Goal: Information Seeking & Learning: Check status

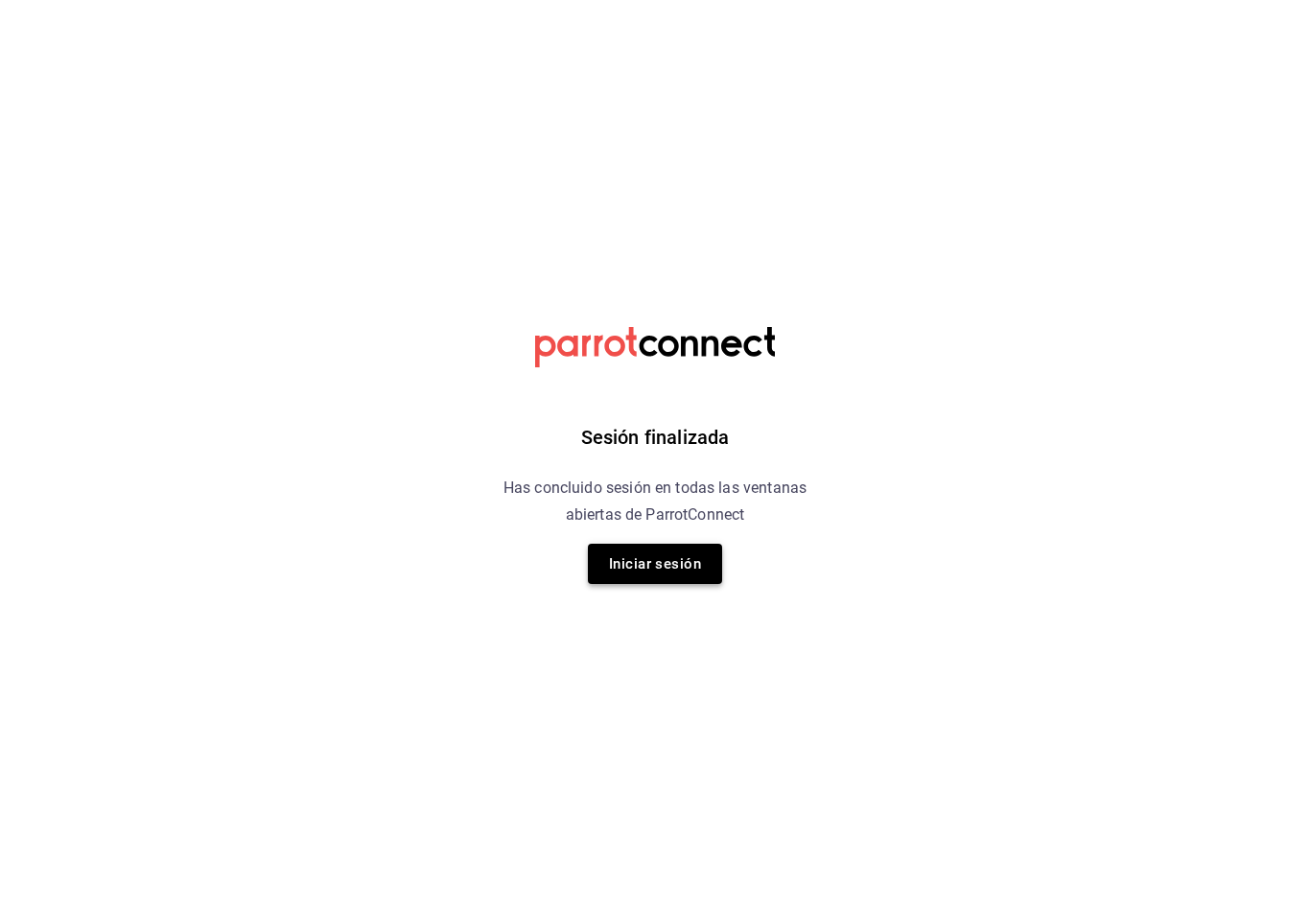
click at [597, 558] on button "Iniciar sesión" at bounding box center [655, 564] width 134 height 40
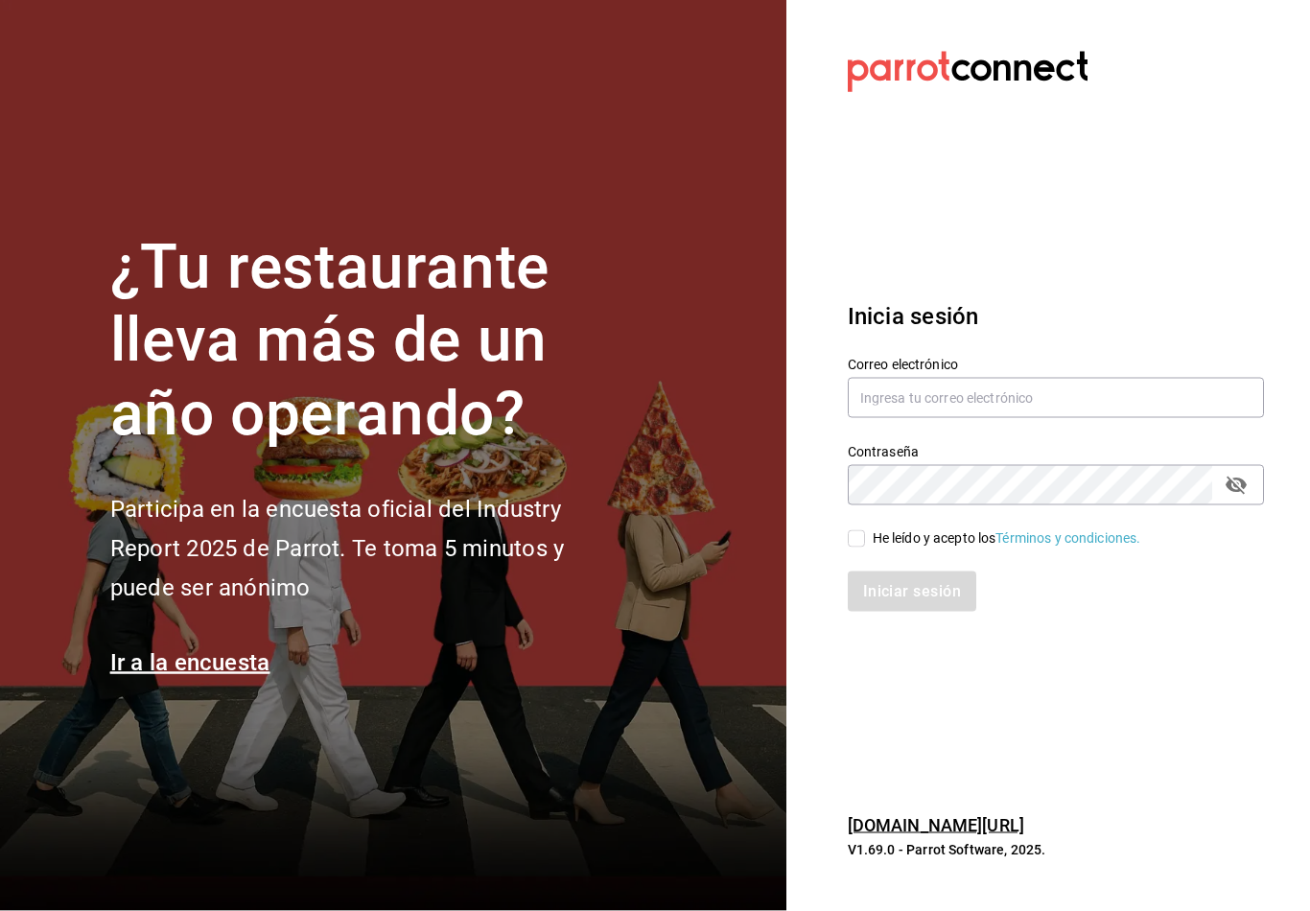
scroll to position [1, 0]
click at [873, 403] on input "text" at bounding box center [1055, 398] width 416 height 40
type input "[EMAIL_ADDRESS][PERSON_NAME][DOMAIN_NAME]"
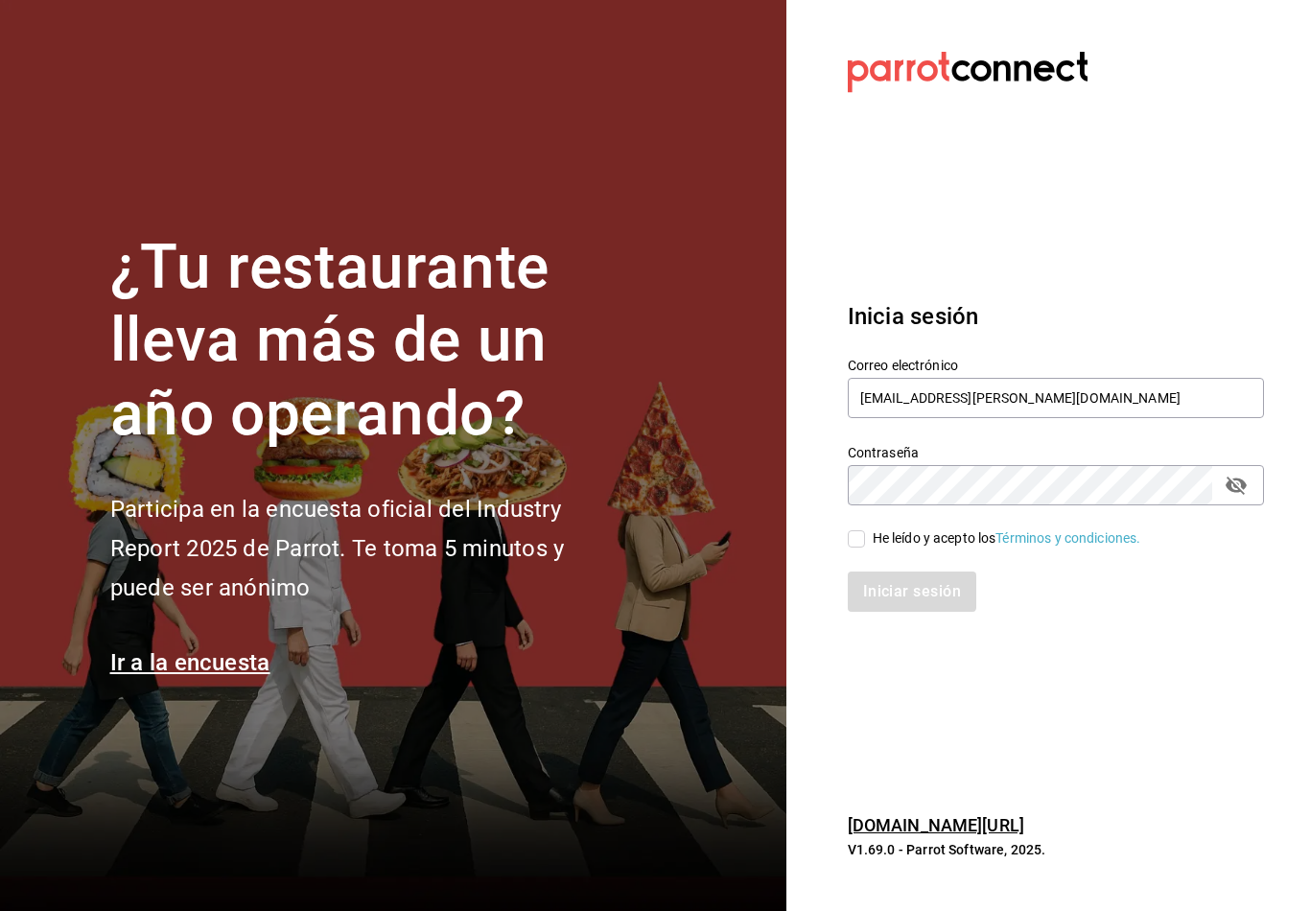
click at [858, 547] on input "He leído y acepto los Términos y condiciones." at bounding box center [855, 538] width 17 height 17
checkbox input "true"
click at [881, 612] on button "Iniciar sesión" at bounding box center [912, 591] width 130 height 40
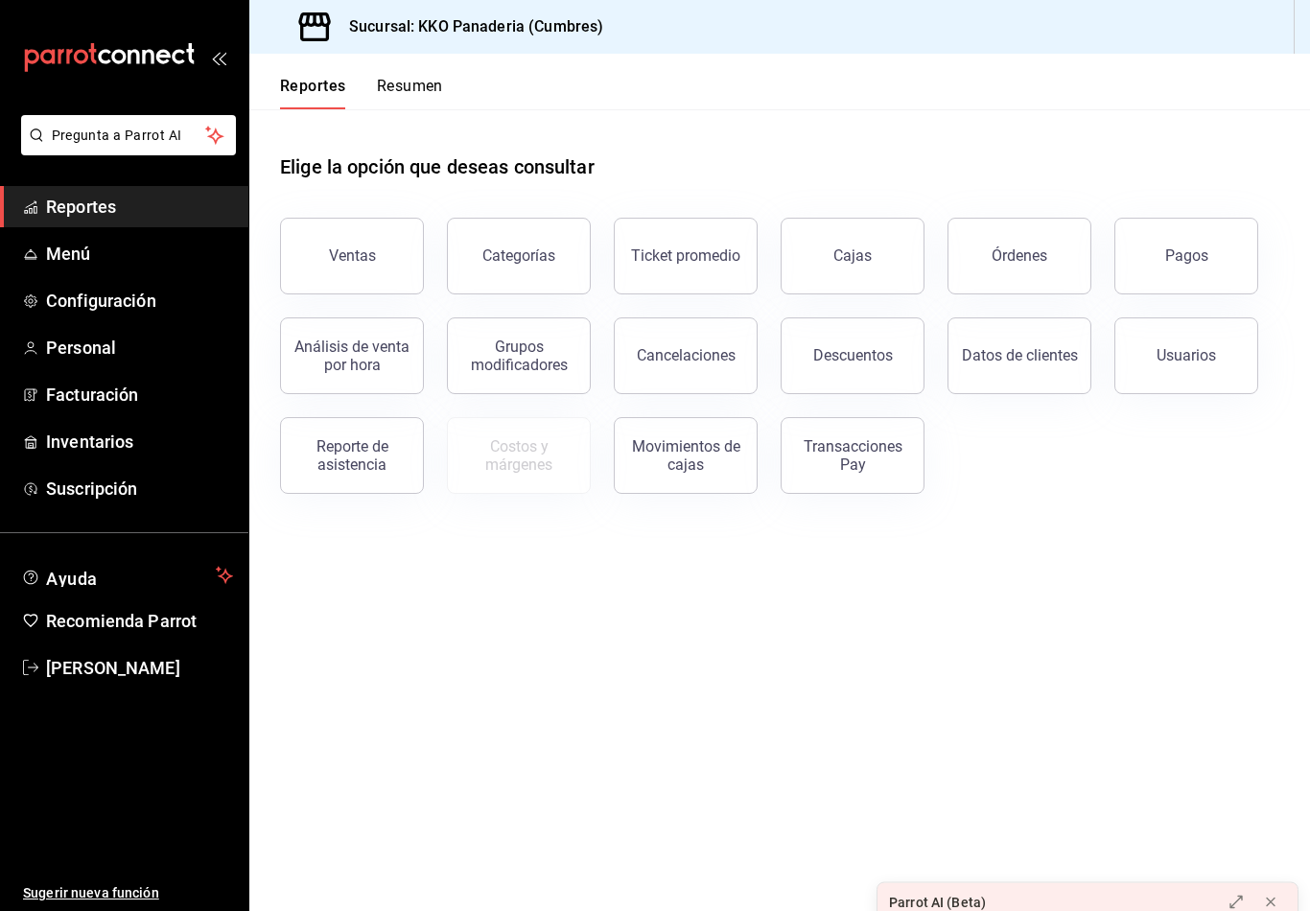
click at [406, 96] on button "Resumen" at bounding box center [410, 93] width 66 height 33
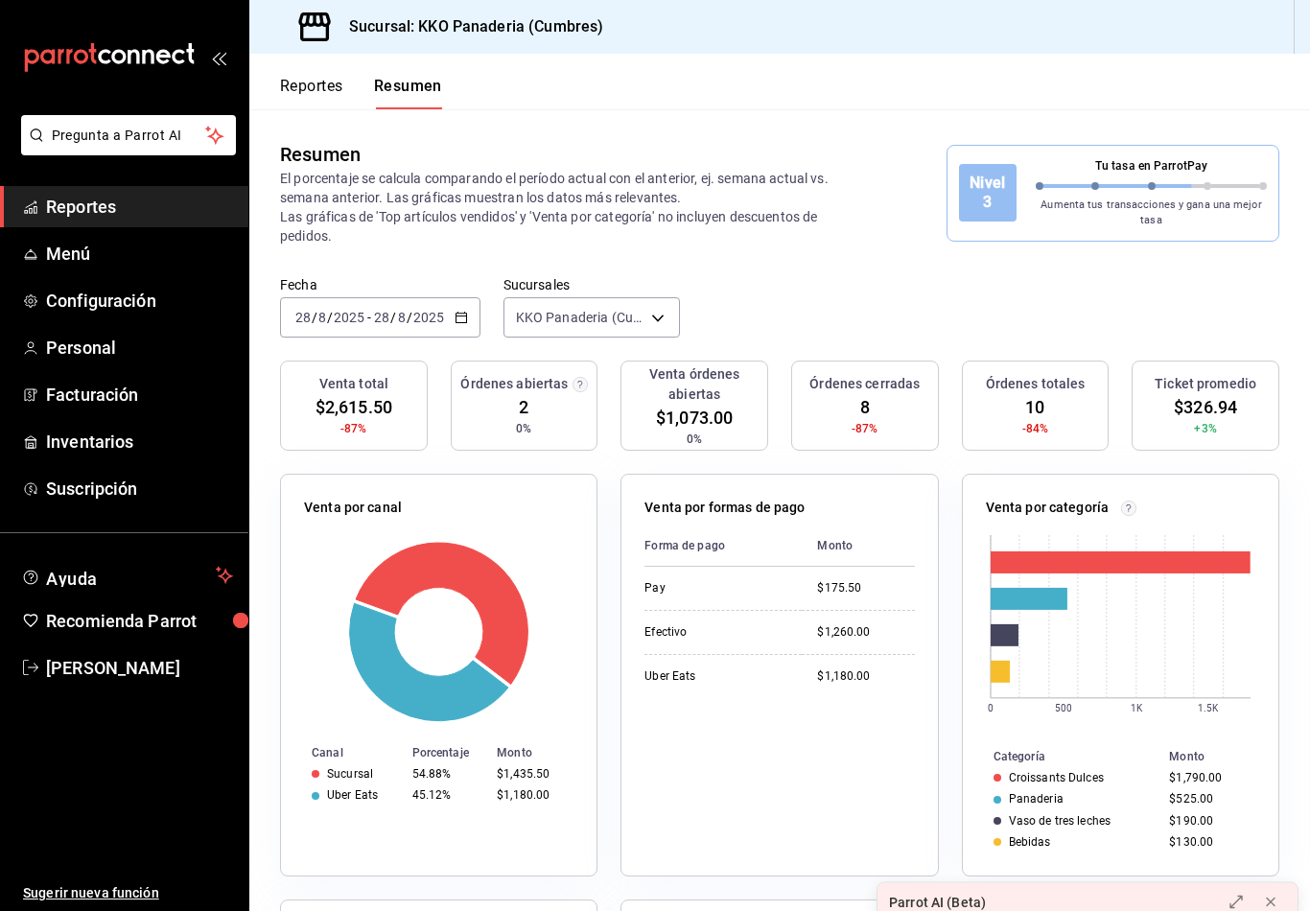
click at [320, 81] on button "Reportes" at bounding box center [311, 93] width 63 height 33
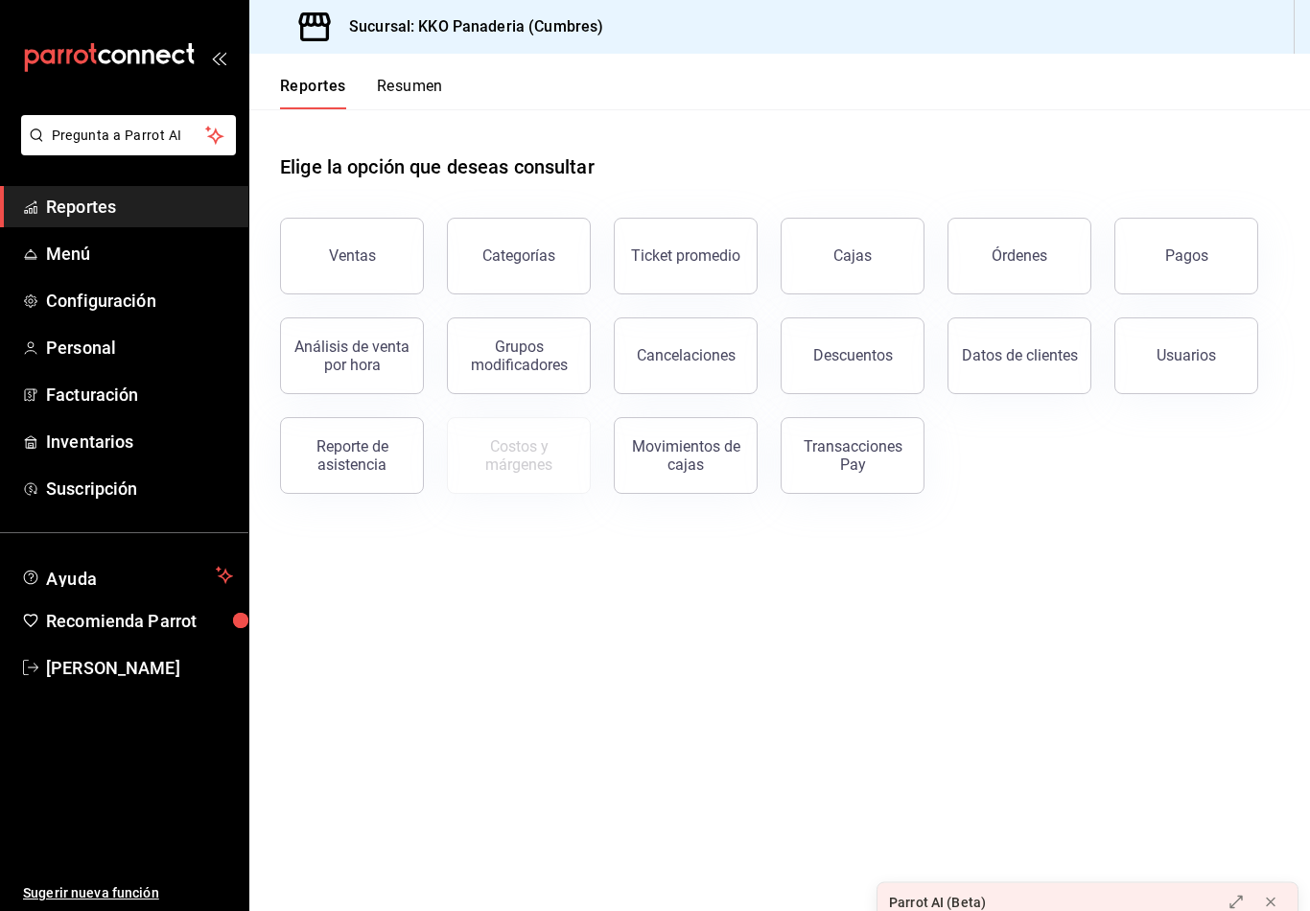
click at [443, 83] on button "Resumen" at bounding box center [410, 93] width 66 height 33
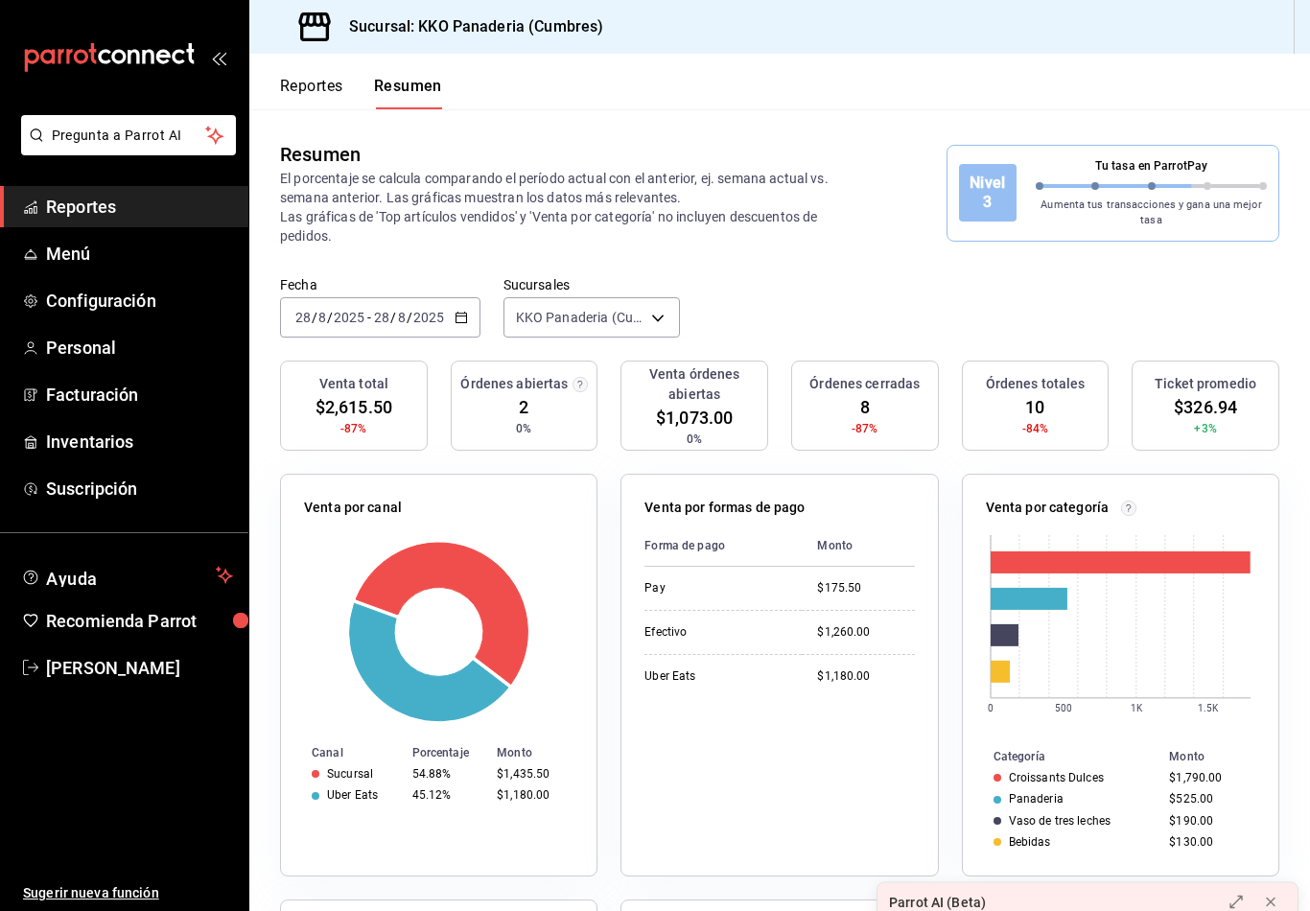
click at [314, 92] on button "Reportes" at bounding box center [311, 93] width 63 height 33
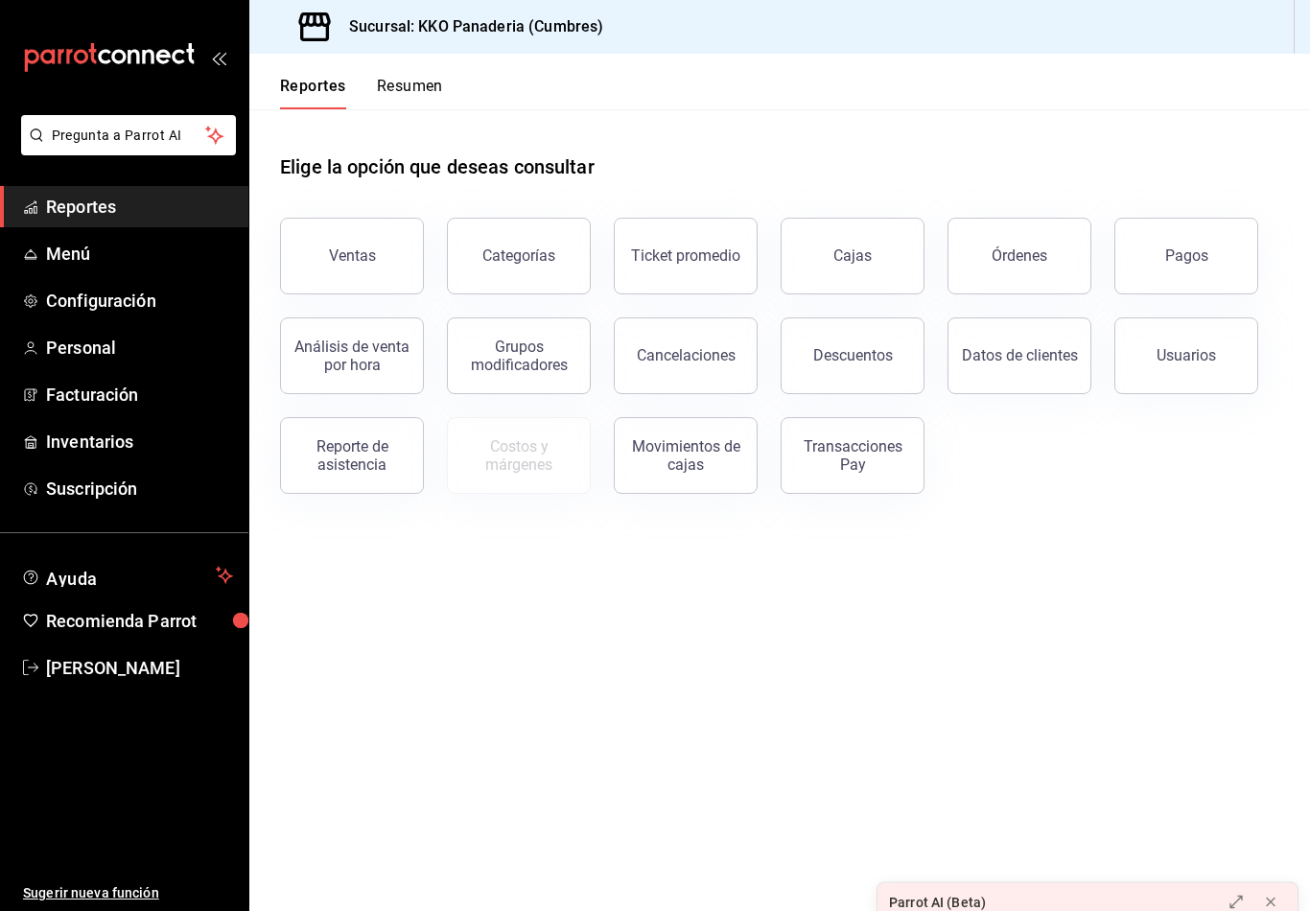
click at [400, 105] on button "Resumen" at bounding box center [410, 93] width 66 height 33
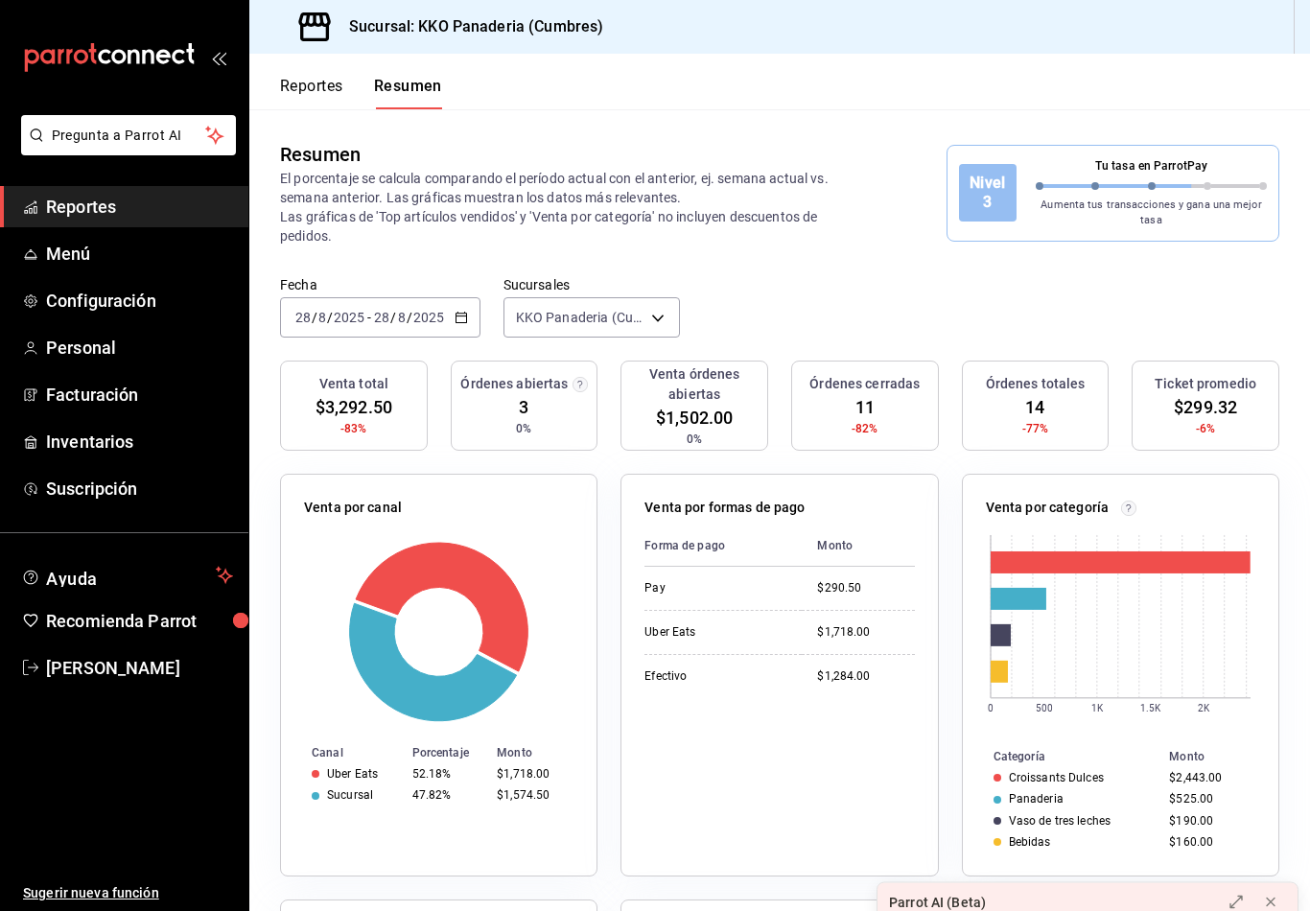
click at [143, 57] on icon "mailbox folders" at bounding box center [148, 57] width 12 height 14
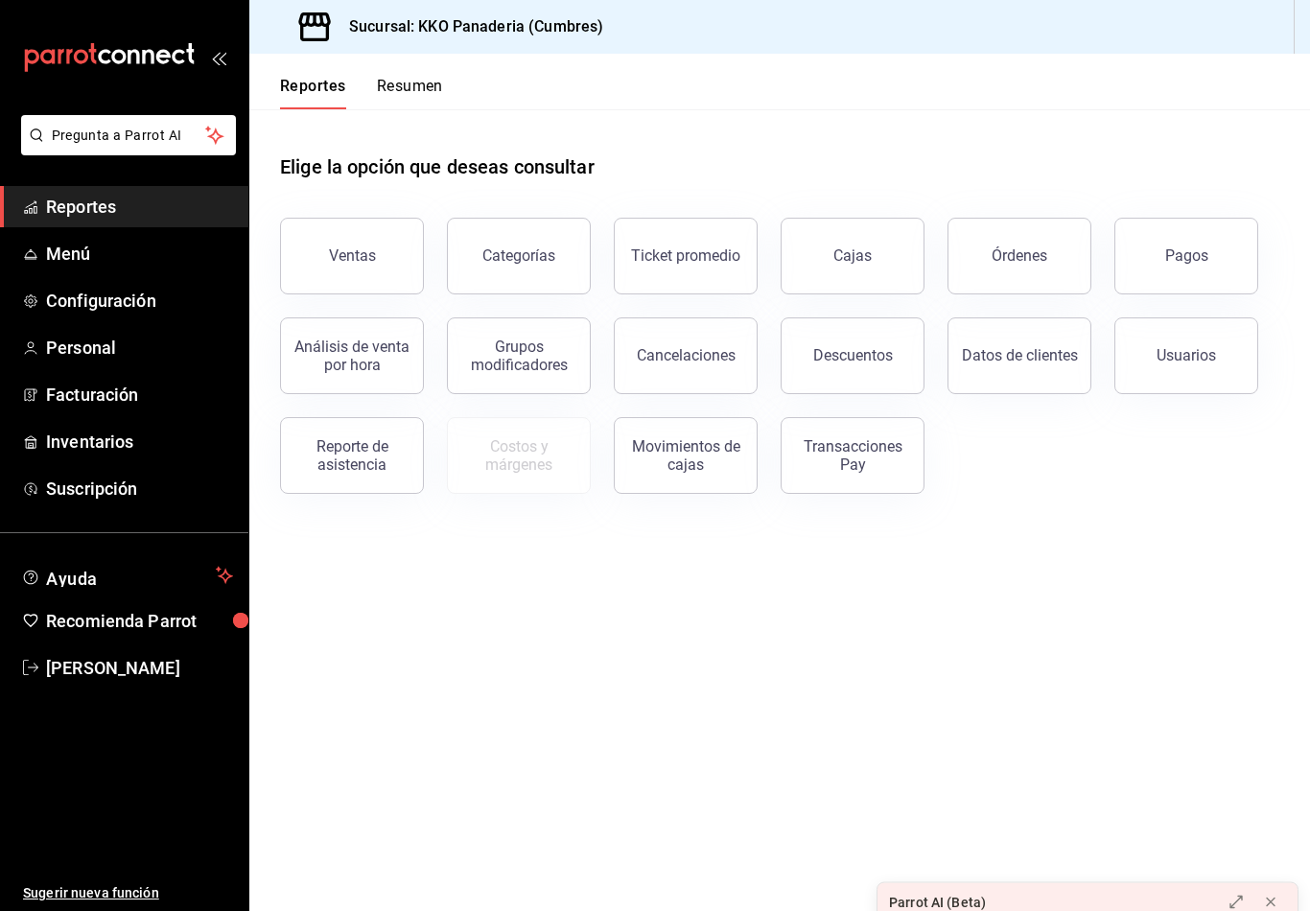
click at [424, 99] on button "Resumen" at bounding box center [410, 93] width 66 height 33
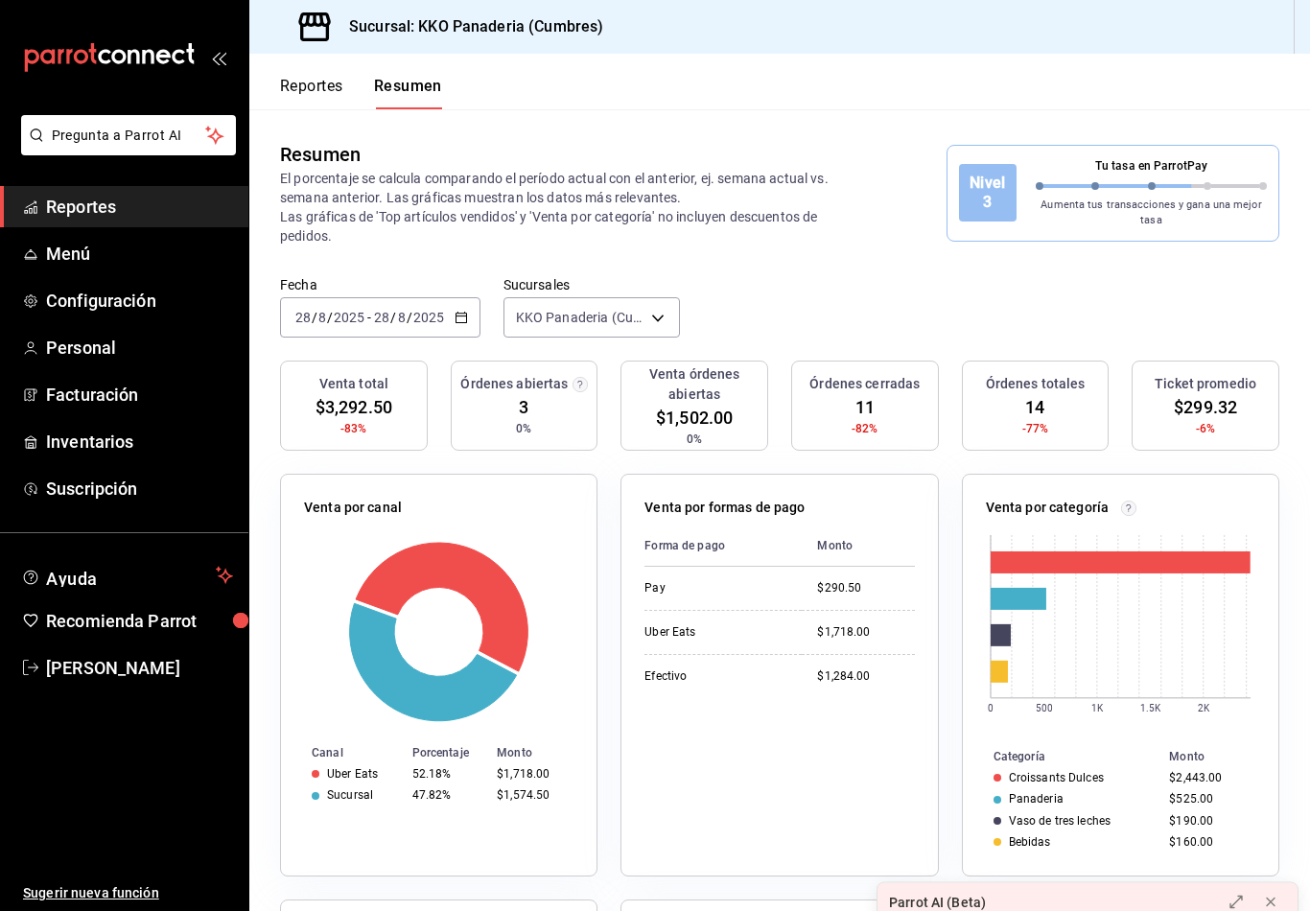
click at [336, 91] on button "Reportes" at bounding box center [311, 93] width 63 height 33
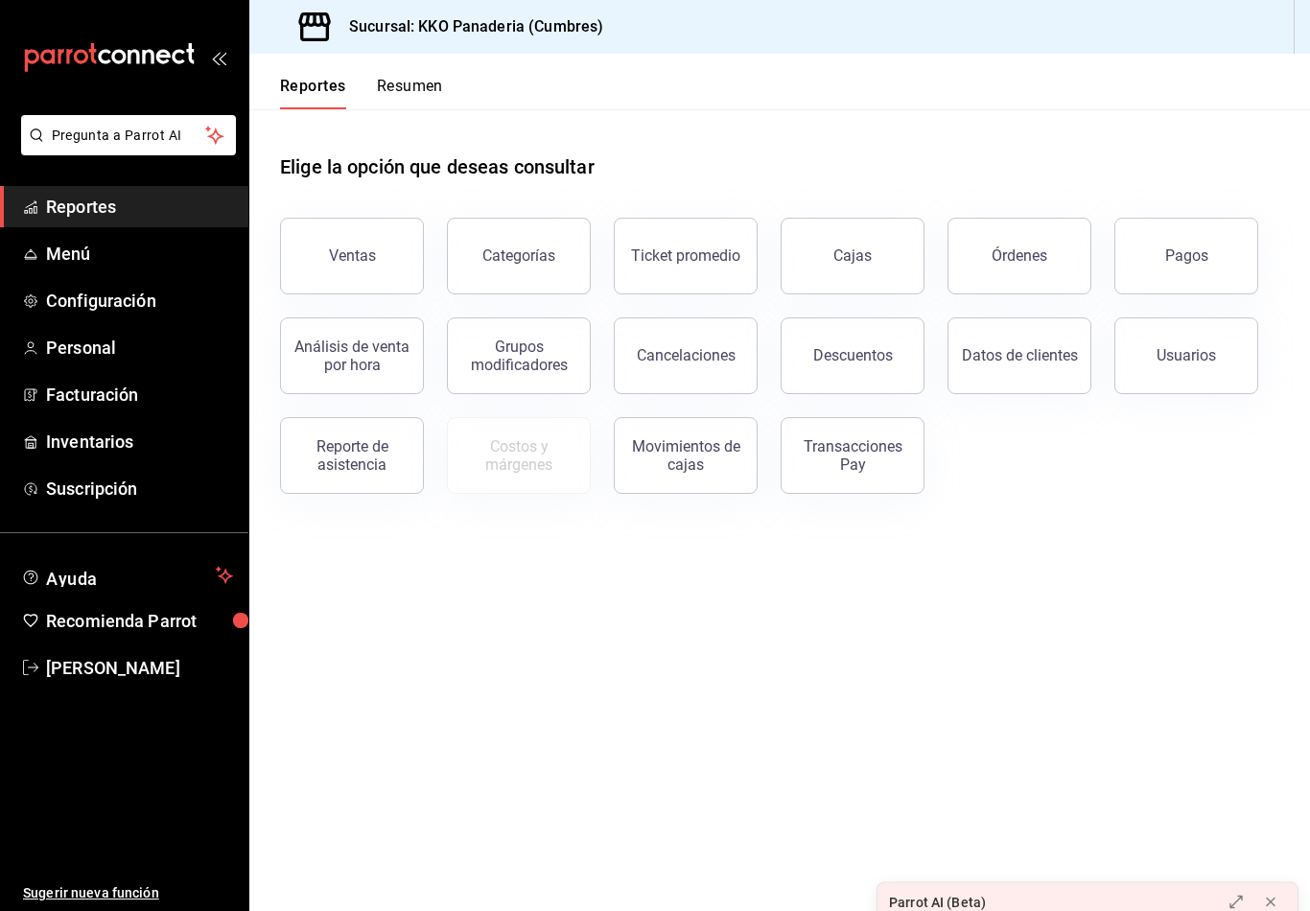
click at [161, 54] on icon "mailbox folders" at bounding box center [109, 57] width 173 height 29
click at [1012, 268] on button "Órdenes" at bounding box center [1019, 256] width 144 height 77
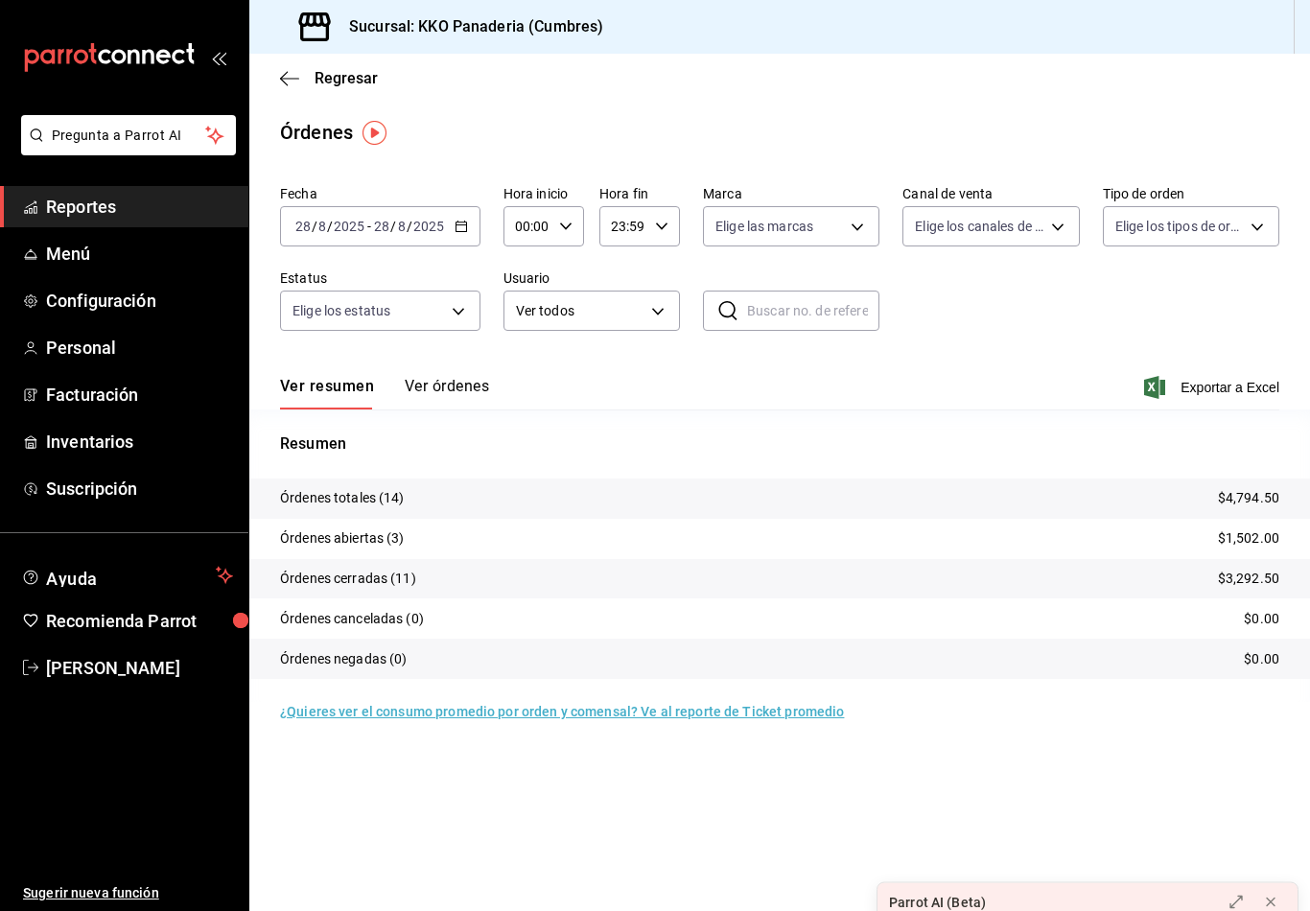
click at [473, 399] on button "Ver órdenes" at bounding box center [447, 393] width 84 height 33
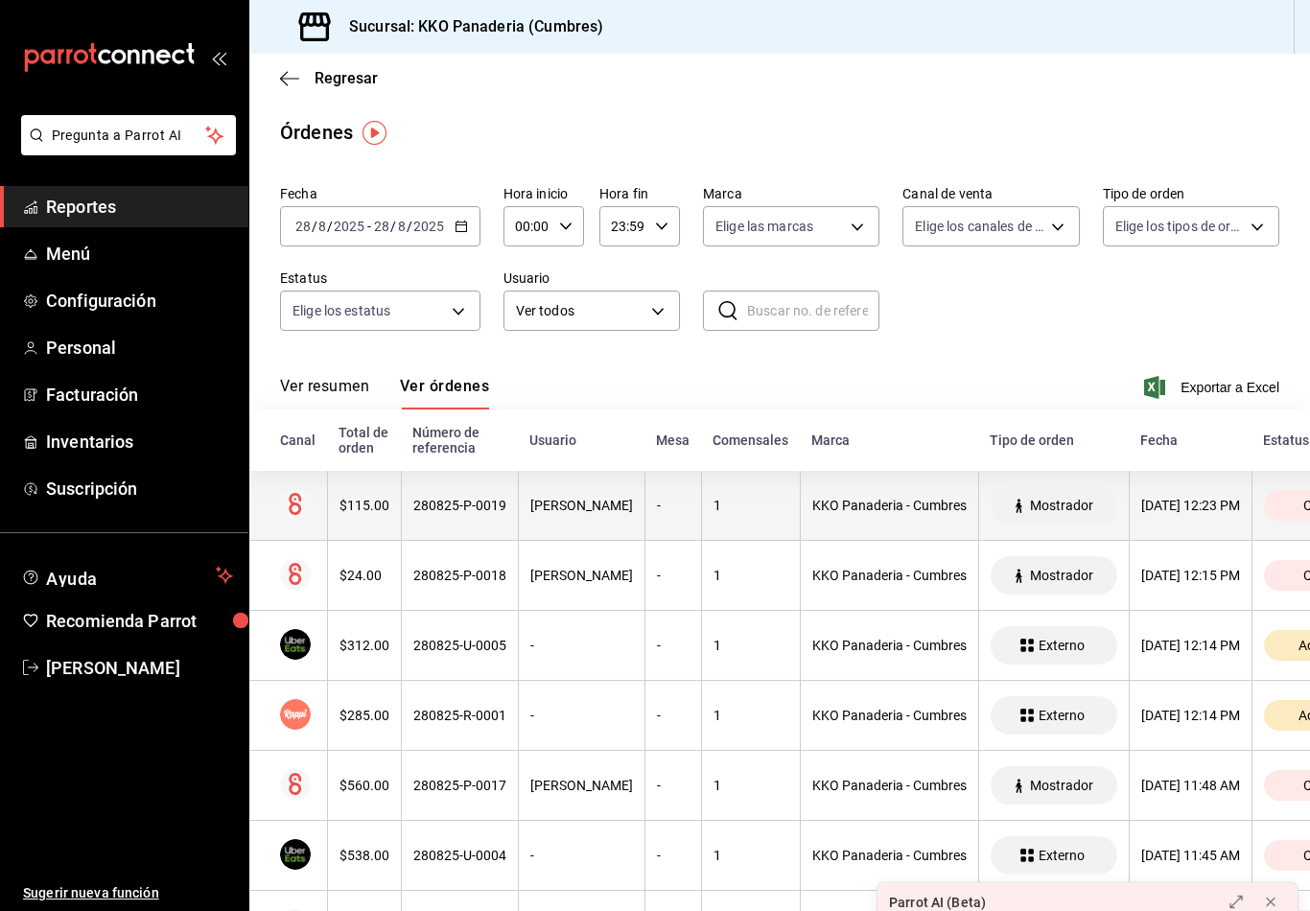
click at [585, 505] on div "Felipe Cabello" at bounding box center [581, 505] width 103 height 15
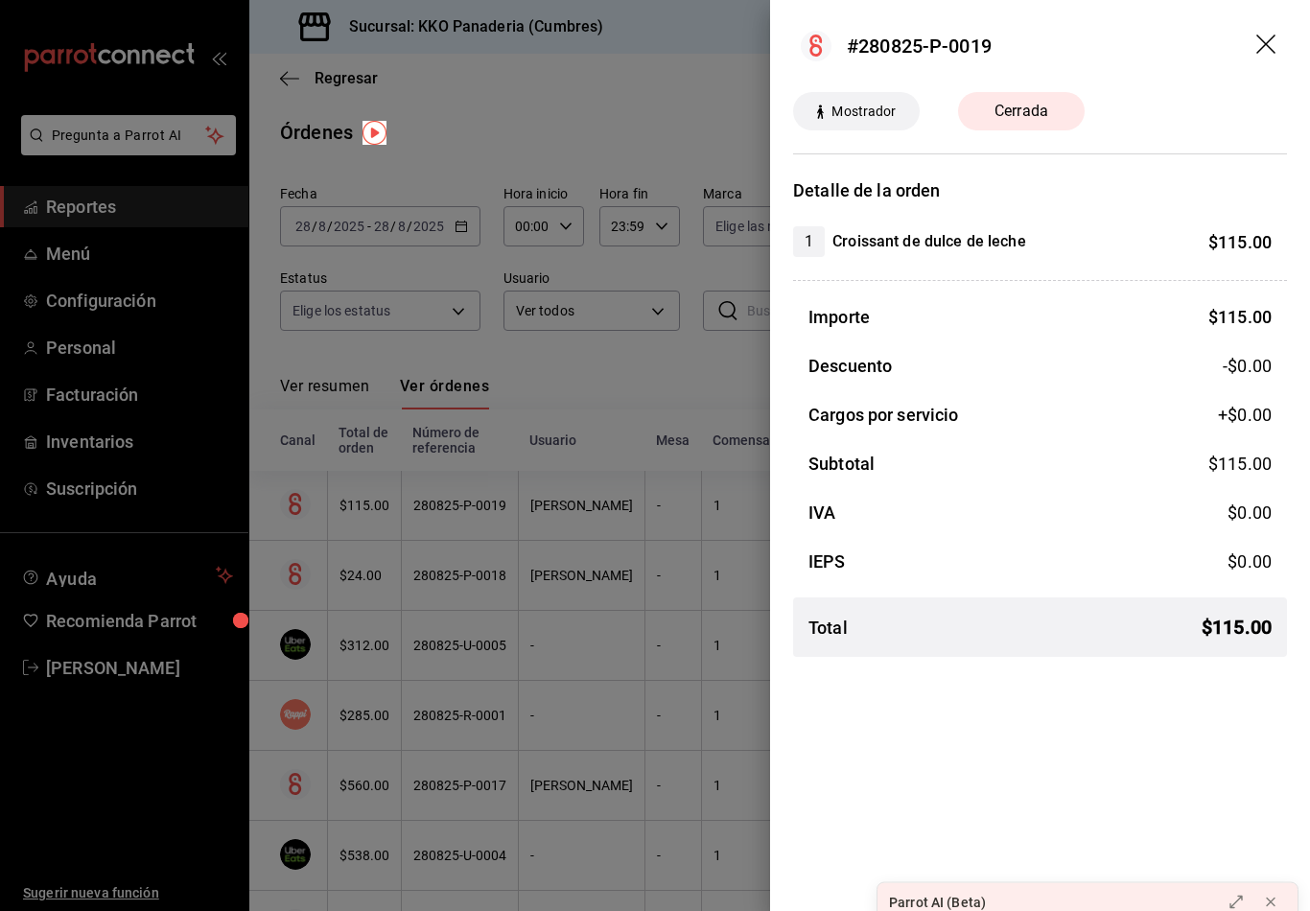
click at [511, 636] on div at bounding box center [655, 455] width 1310 height 911
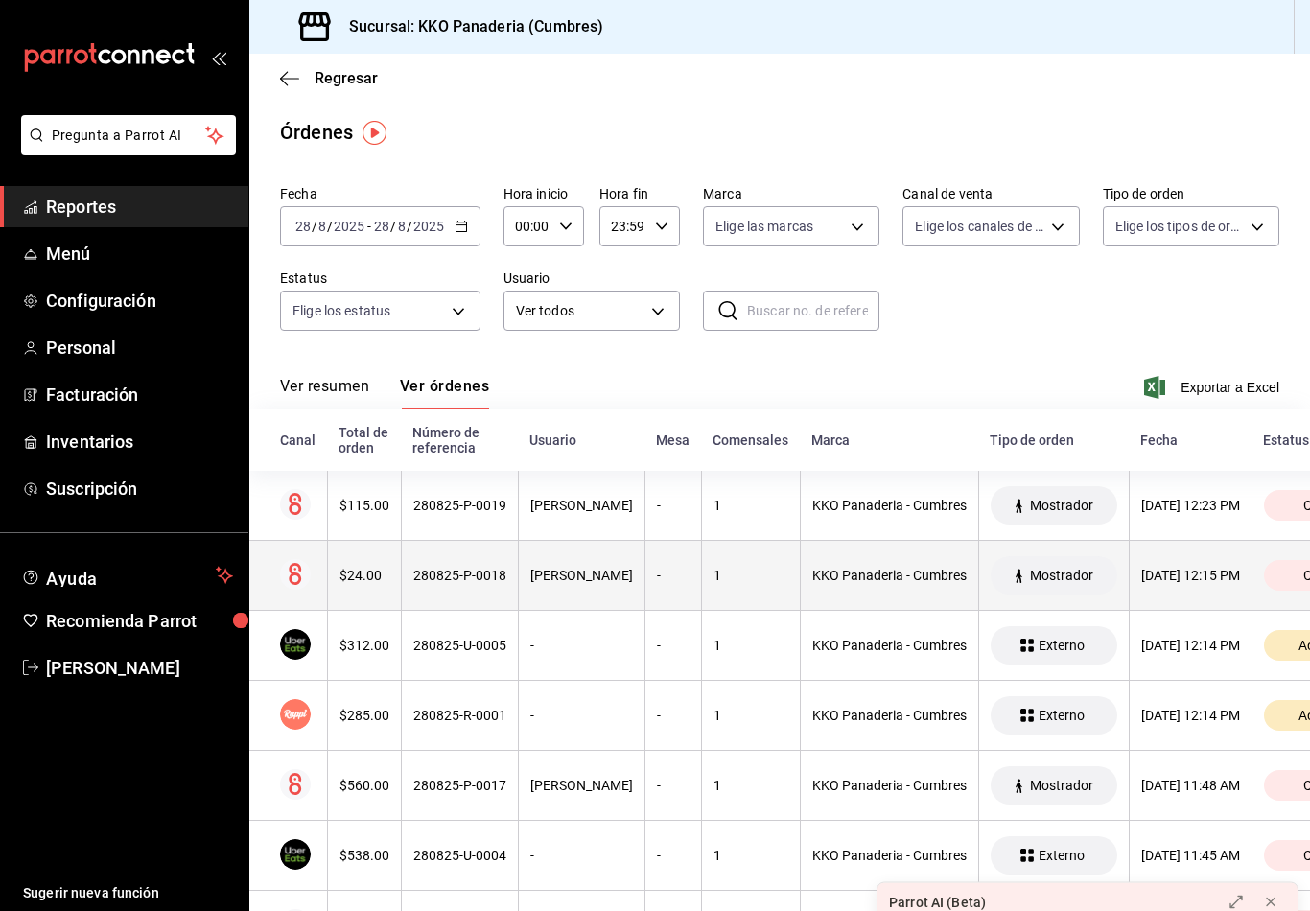
click at [571, 568] on div "Felipe Cabello" at bounding box center [581, 575] width 103 height 15
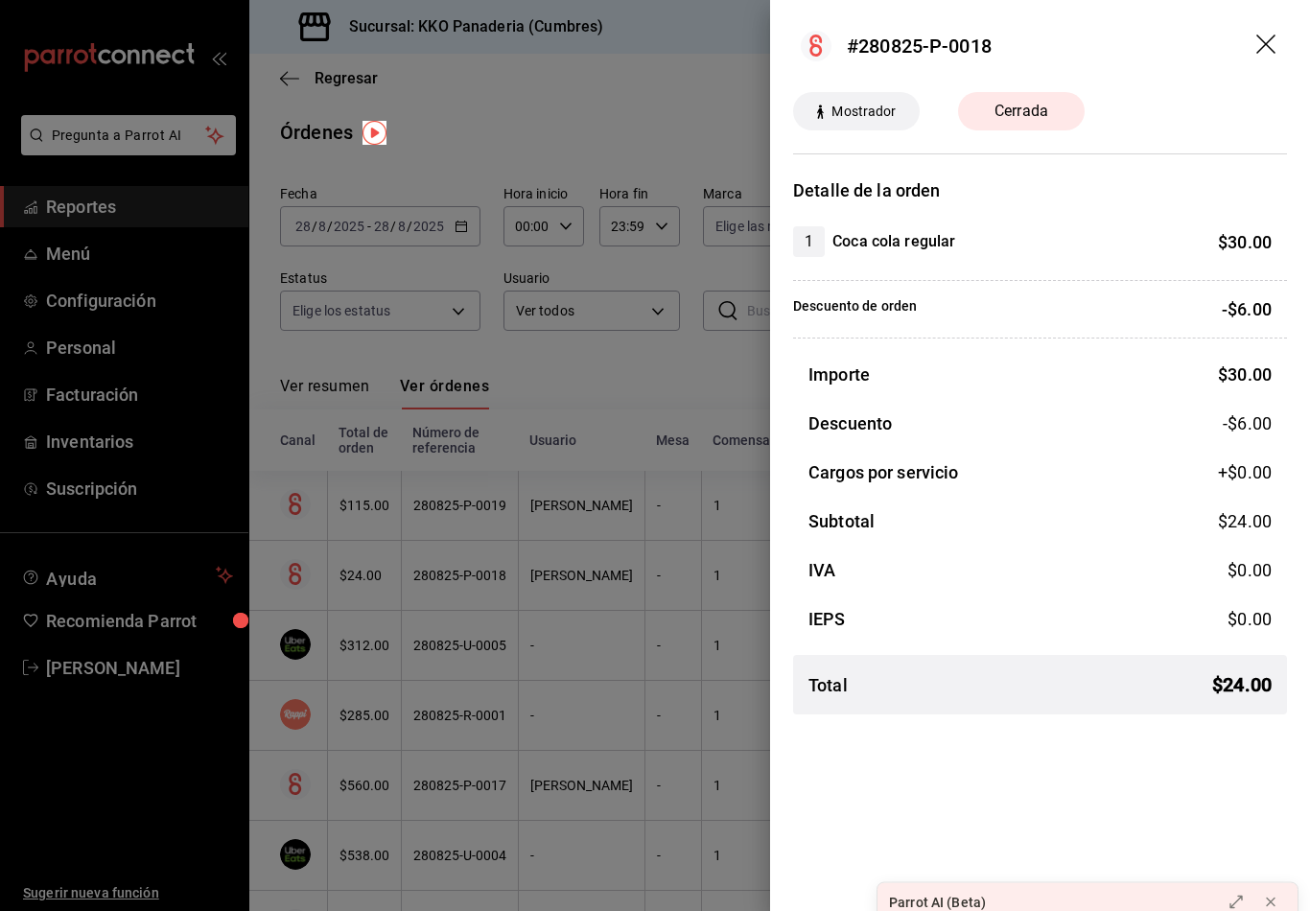
click at [570, 641] on div at bounding box center [655, 455] width 1310 height 911
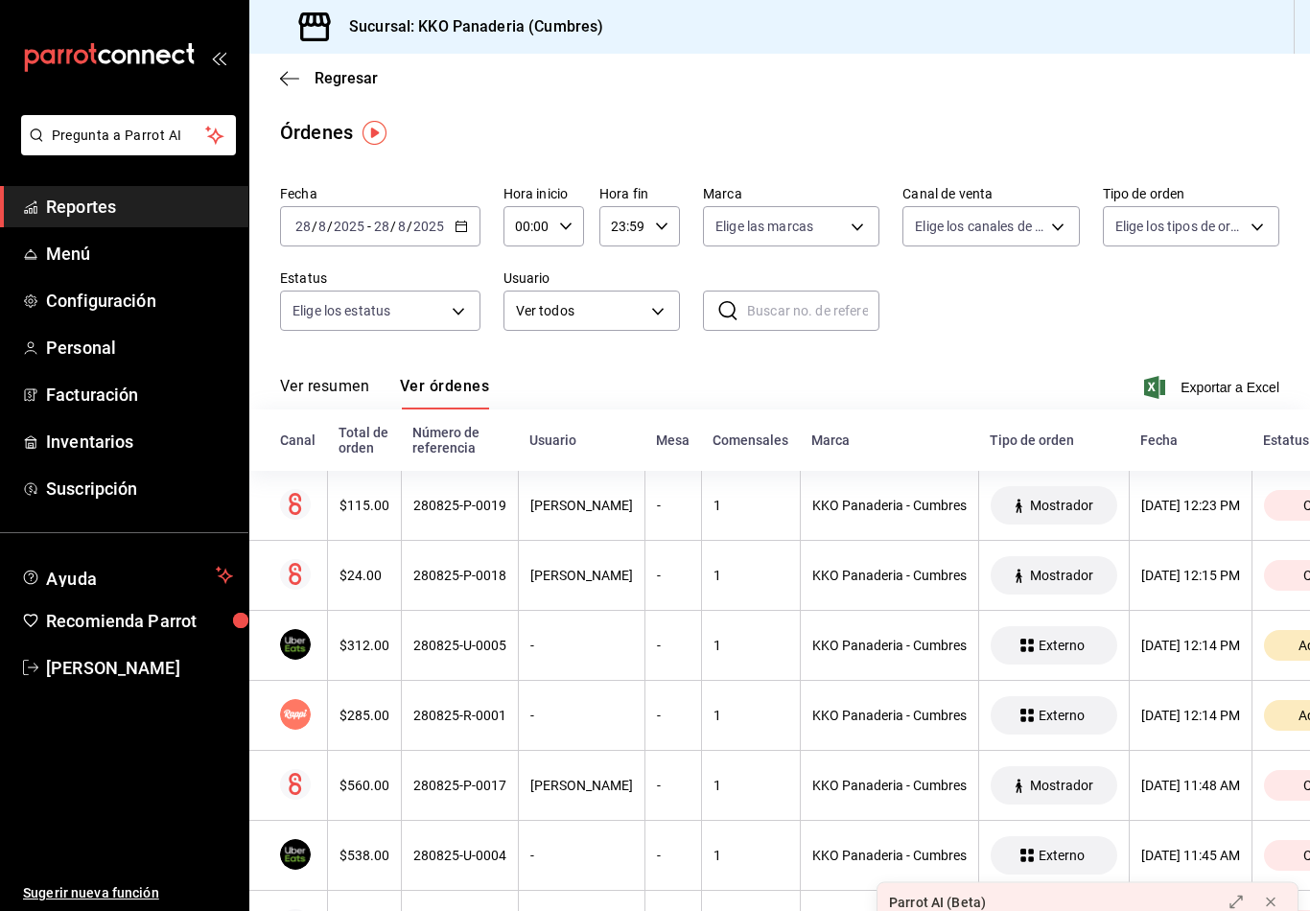
click at [112, 43] on icon "mailbox folders" at bounding box center [109, 57] width 173 height 29
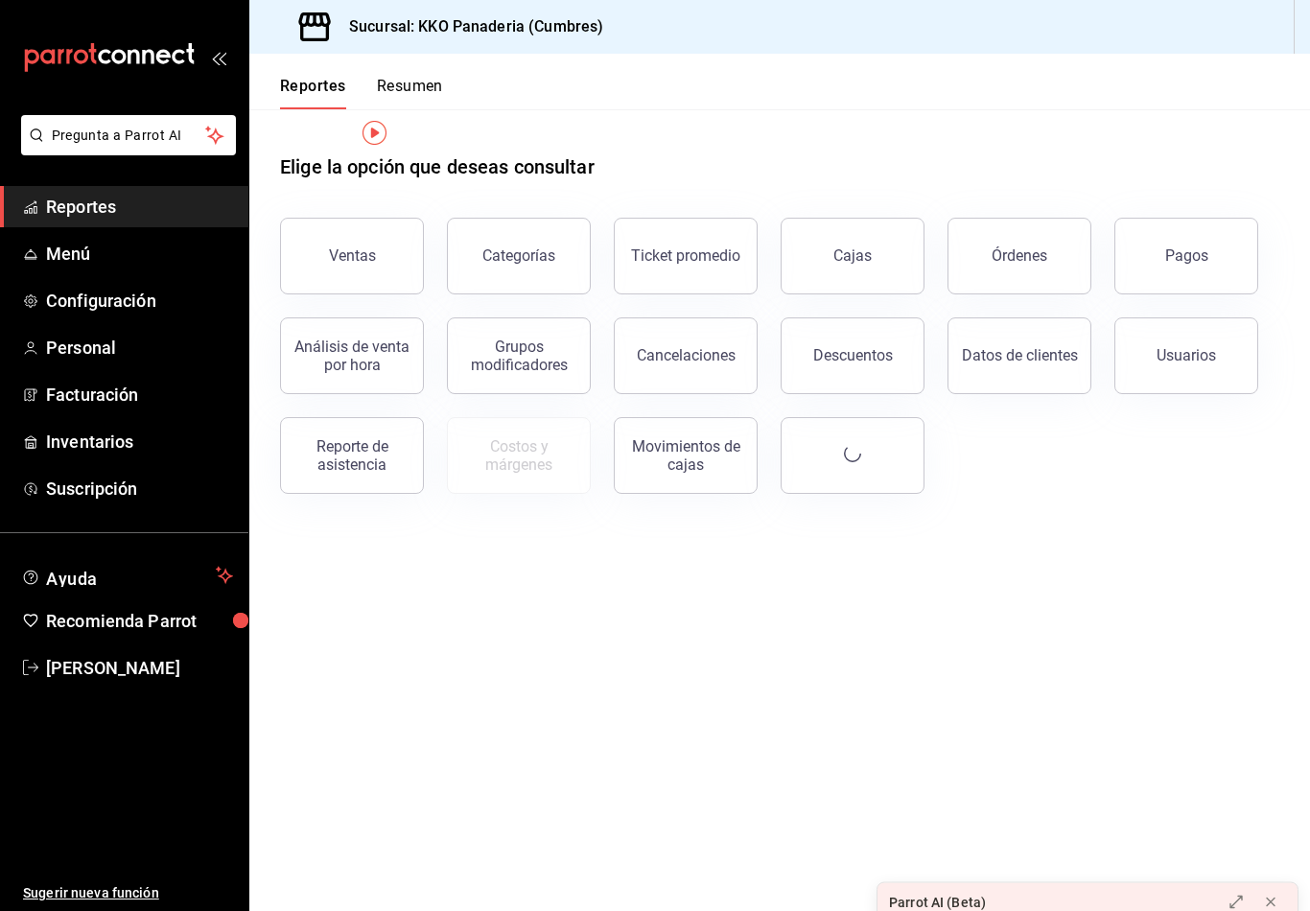
click at [108, 40] on div "mailbox folders" at bounding box center [124, 57] width 248 height 115
click at [386, 79] on button "Resumen" at bounding box center [410, 93] width 66 height 33
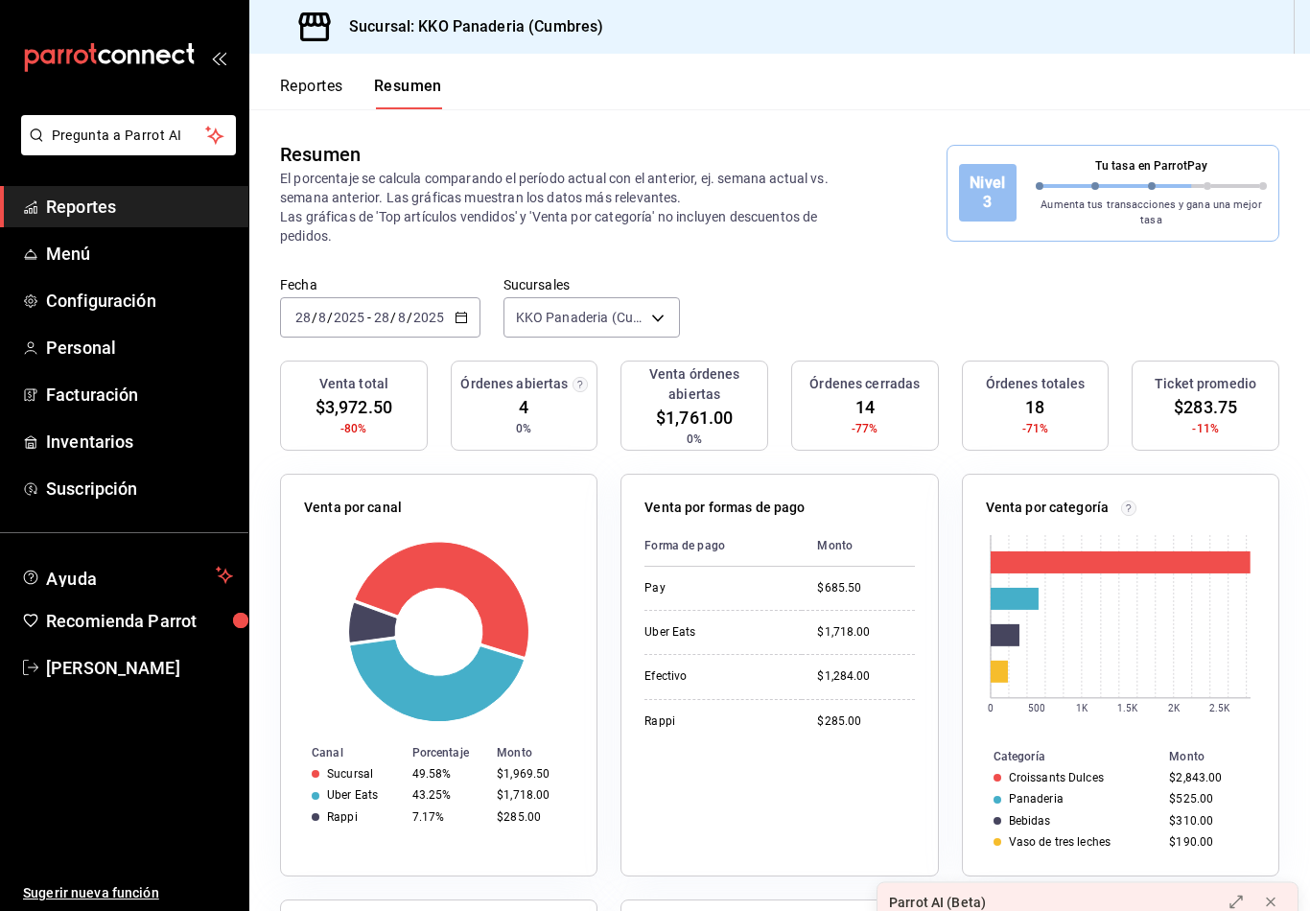
click at [289, 85] on button "Reportes" at bounding box center [311, 93] width 63 height 33
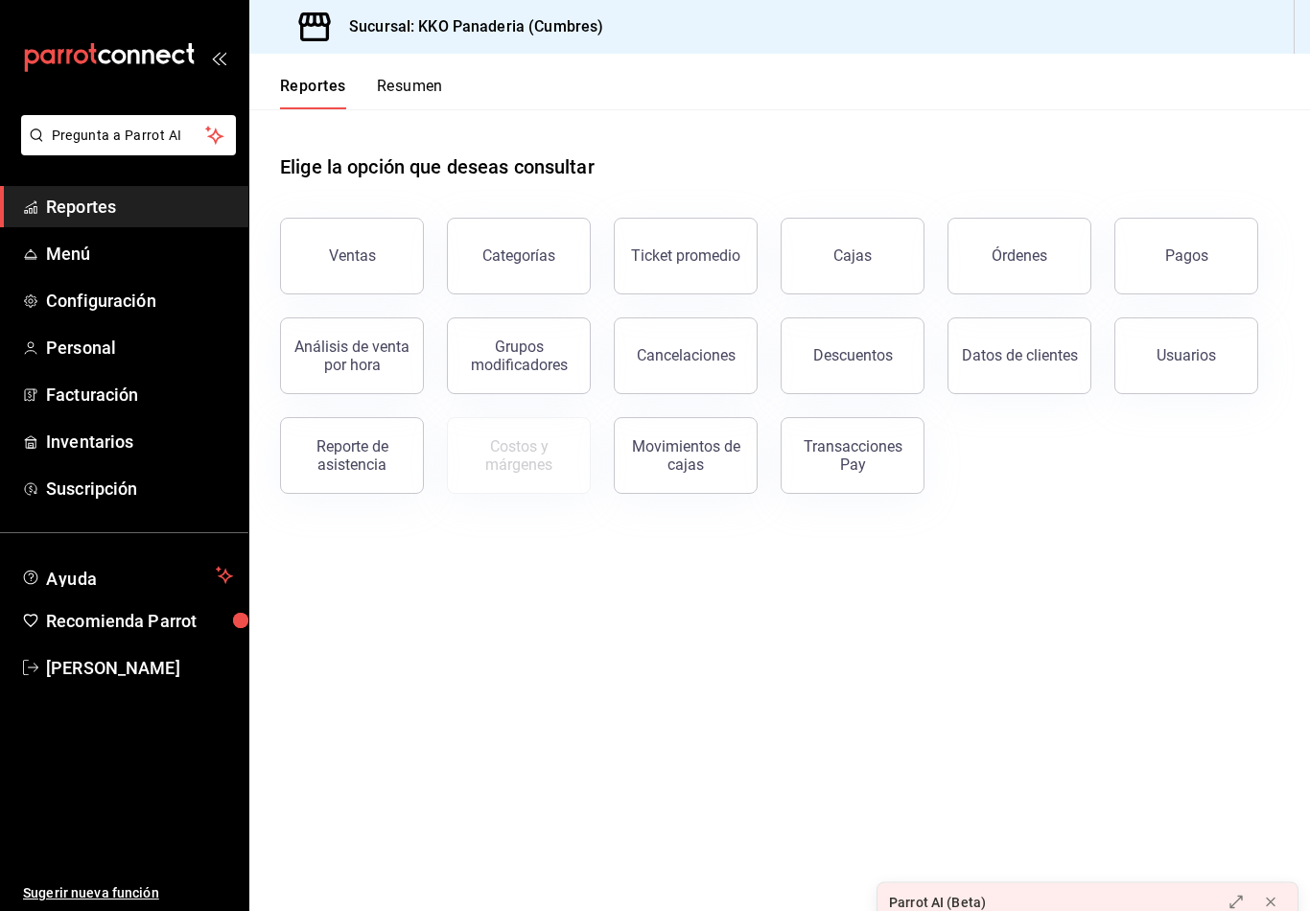
click at [375, 116] on div "Elige la opción que deseas consultar" at bounding box center [779, 151] width 999 height 85
click at [392, 81] on button "Resumen" at bounding box center [410, 93] width 66 height 33
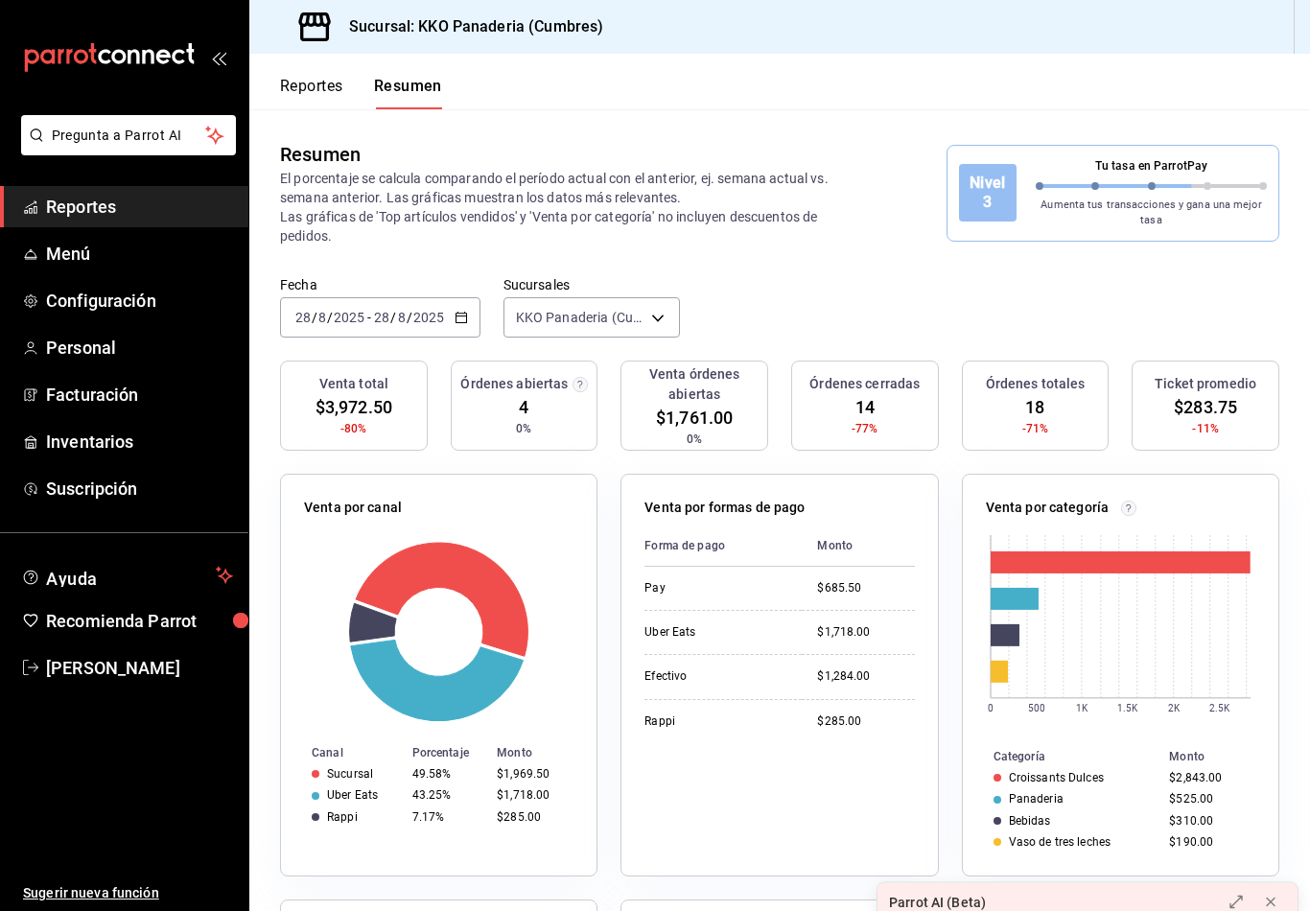
click at [85, 59] on icon "mailbox folders" at bounding box center [80, 56] width 14 height 14
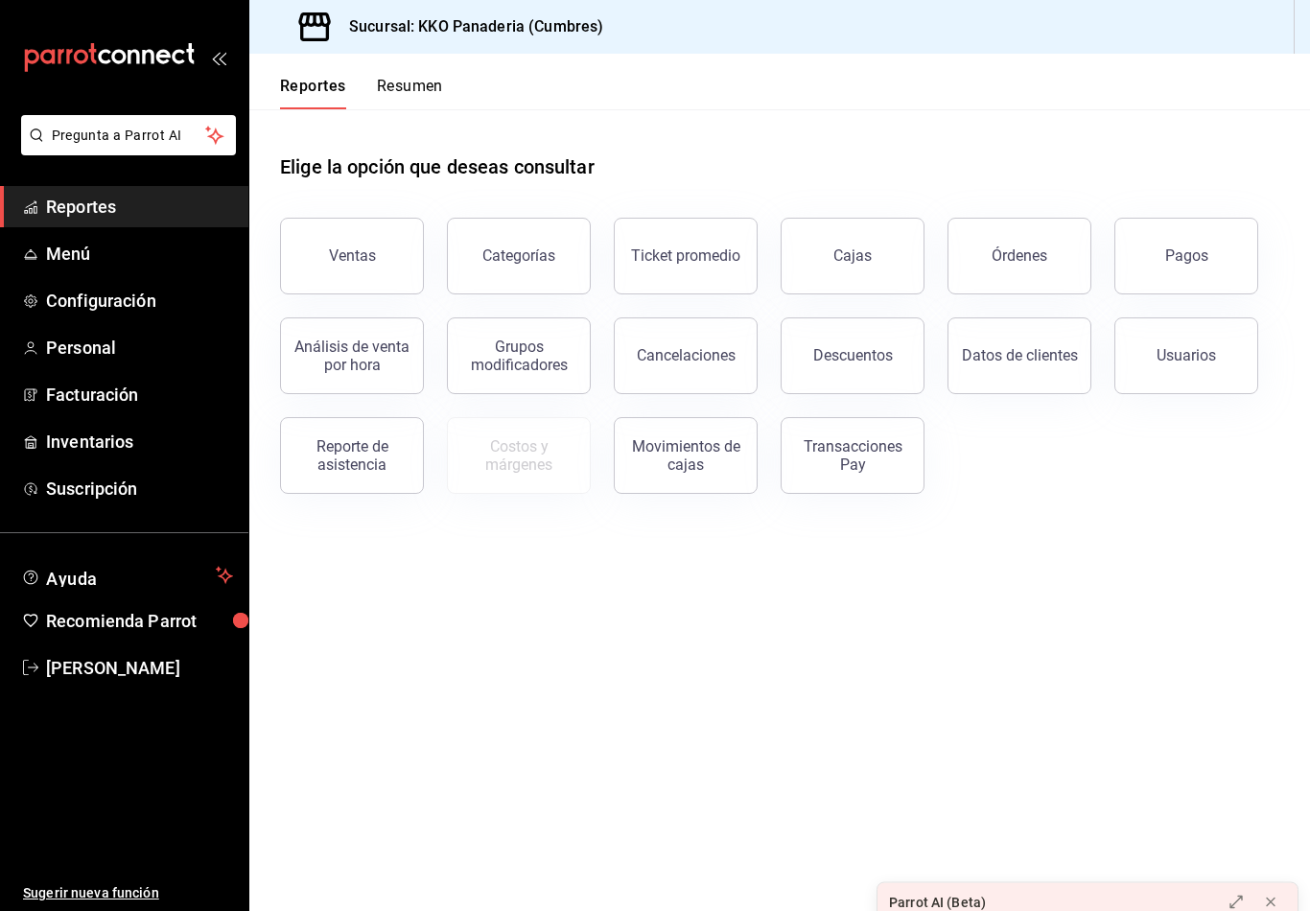
scroll to position [24, 0]
click at [427, 77] on button "Resumen" at bounding box center [410, 93] width 66 height 33
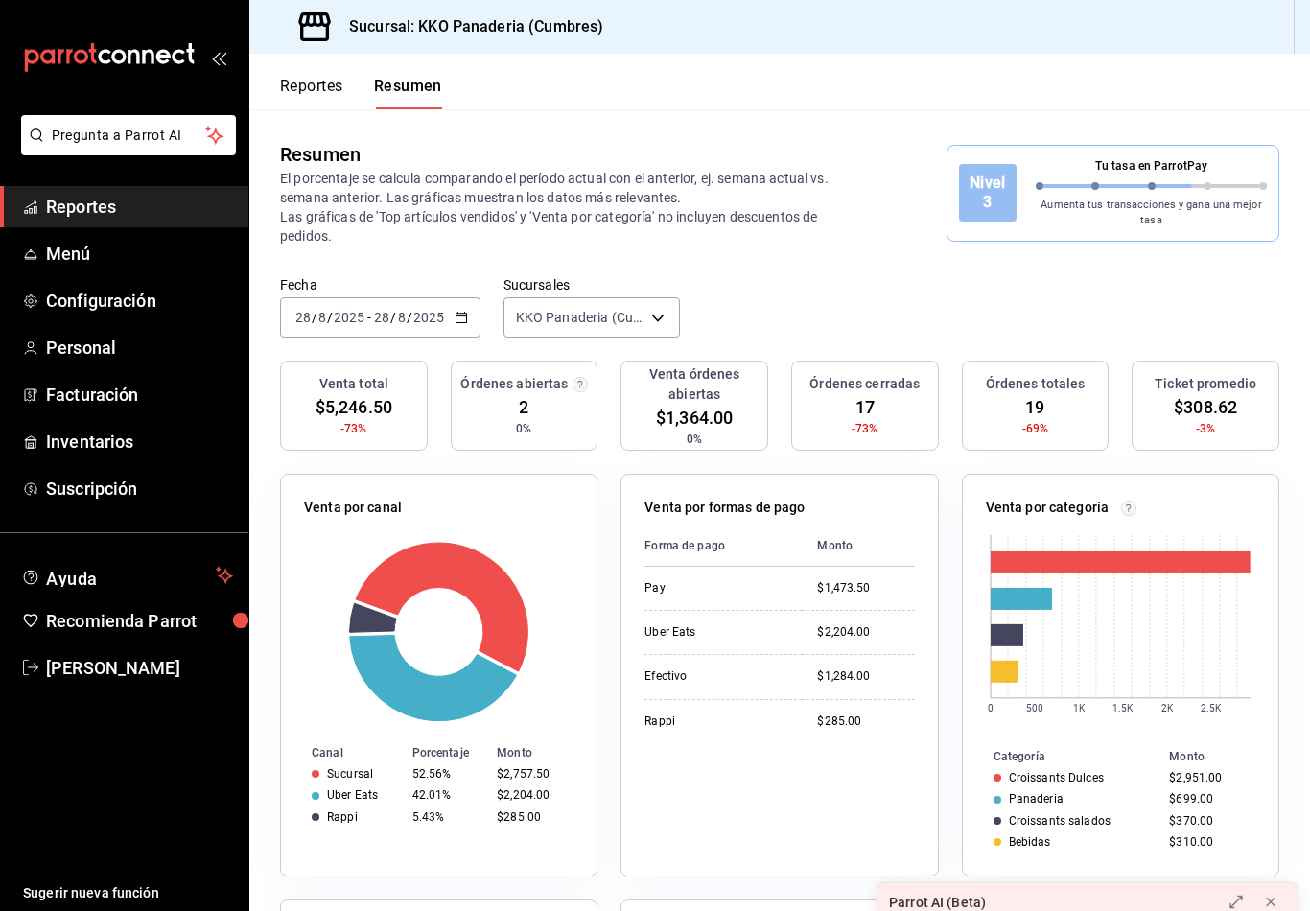
click at [321, 77] on button "Reportes" at bounding box center [311, 93] width 63 height 33
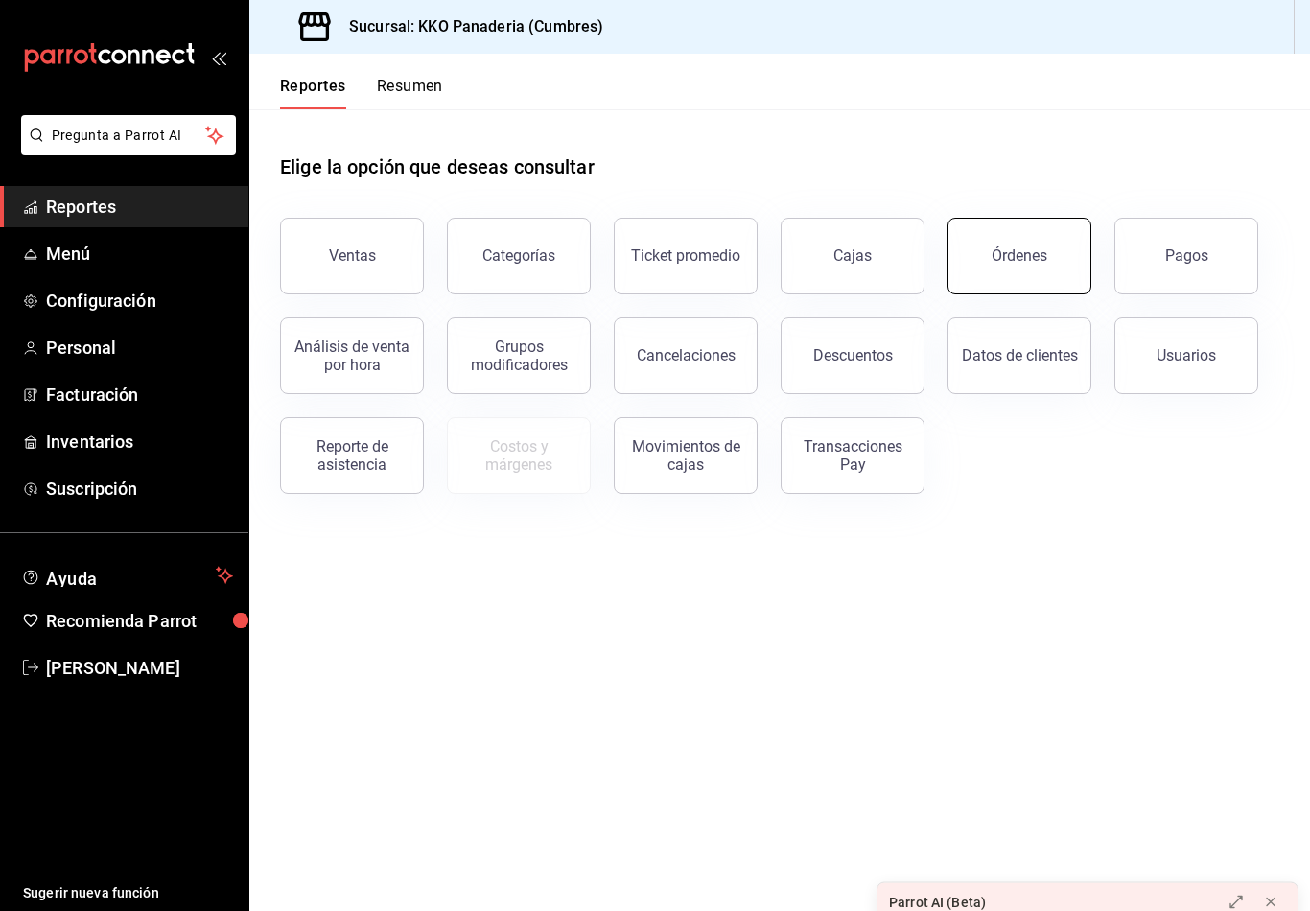
click at [1001, 221] on button "Órdenes" at bounding box center [1019, 256] width 144 height 77
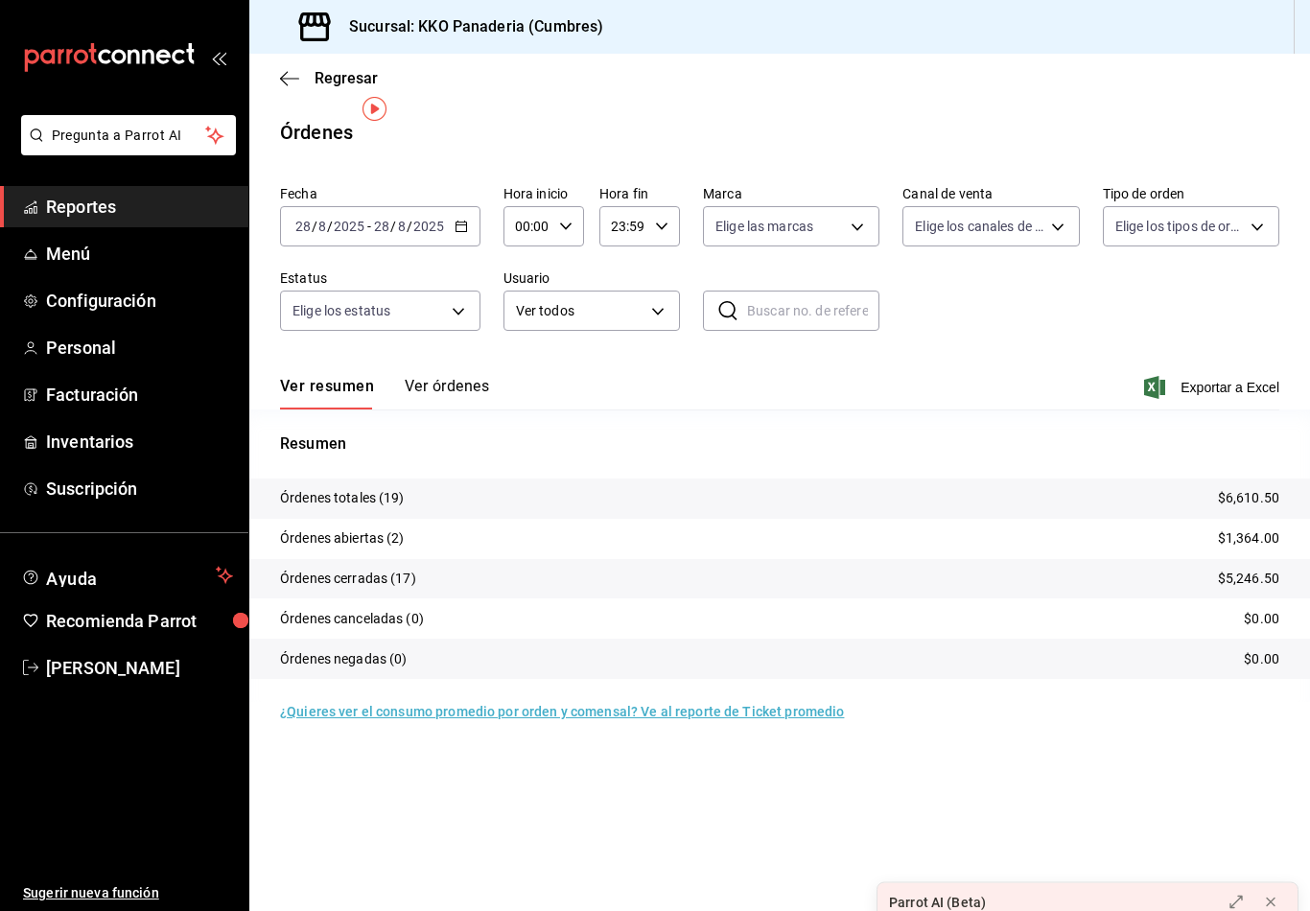
click at [449, 377] on button "Ver órdenes" at bounding box center [447, 393] width 84 height 33
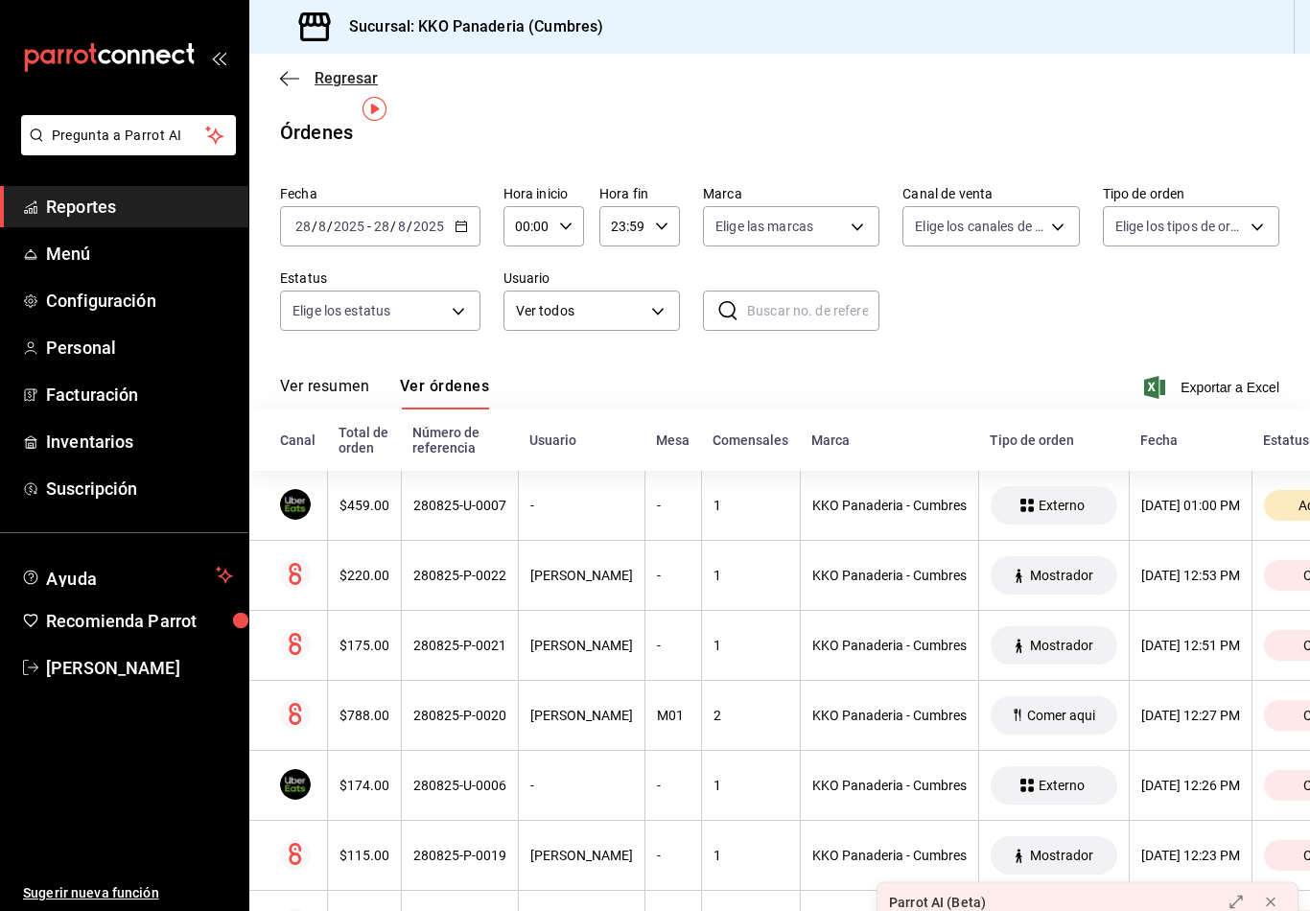
click at [283, 70] on icon "button" at bounding box center [289, 78] width 19 height 17
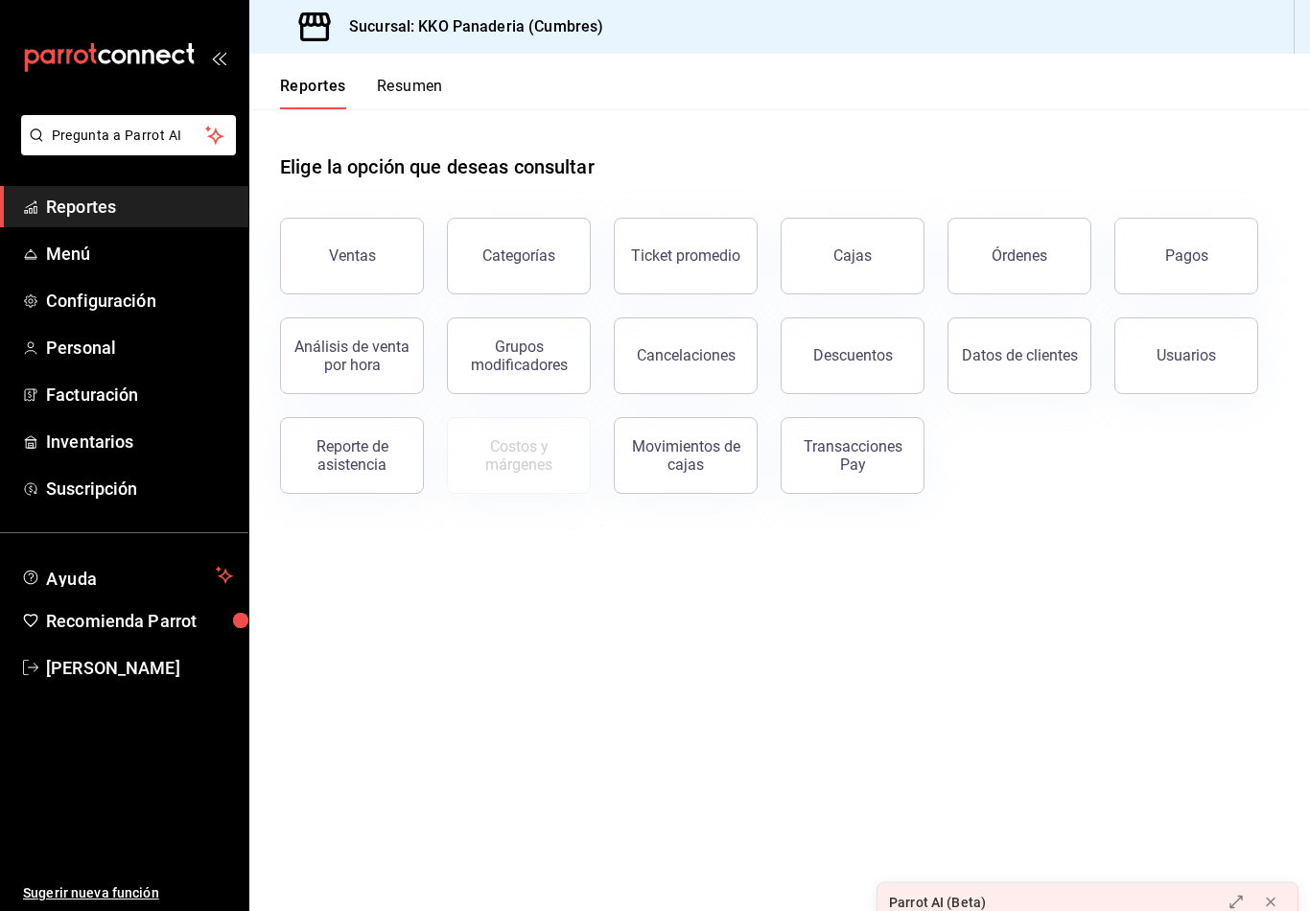
click at [429, 104] on button "Resumen" at bounding box center [410, 93] width 66 height 33
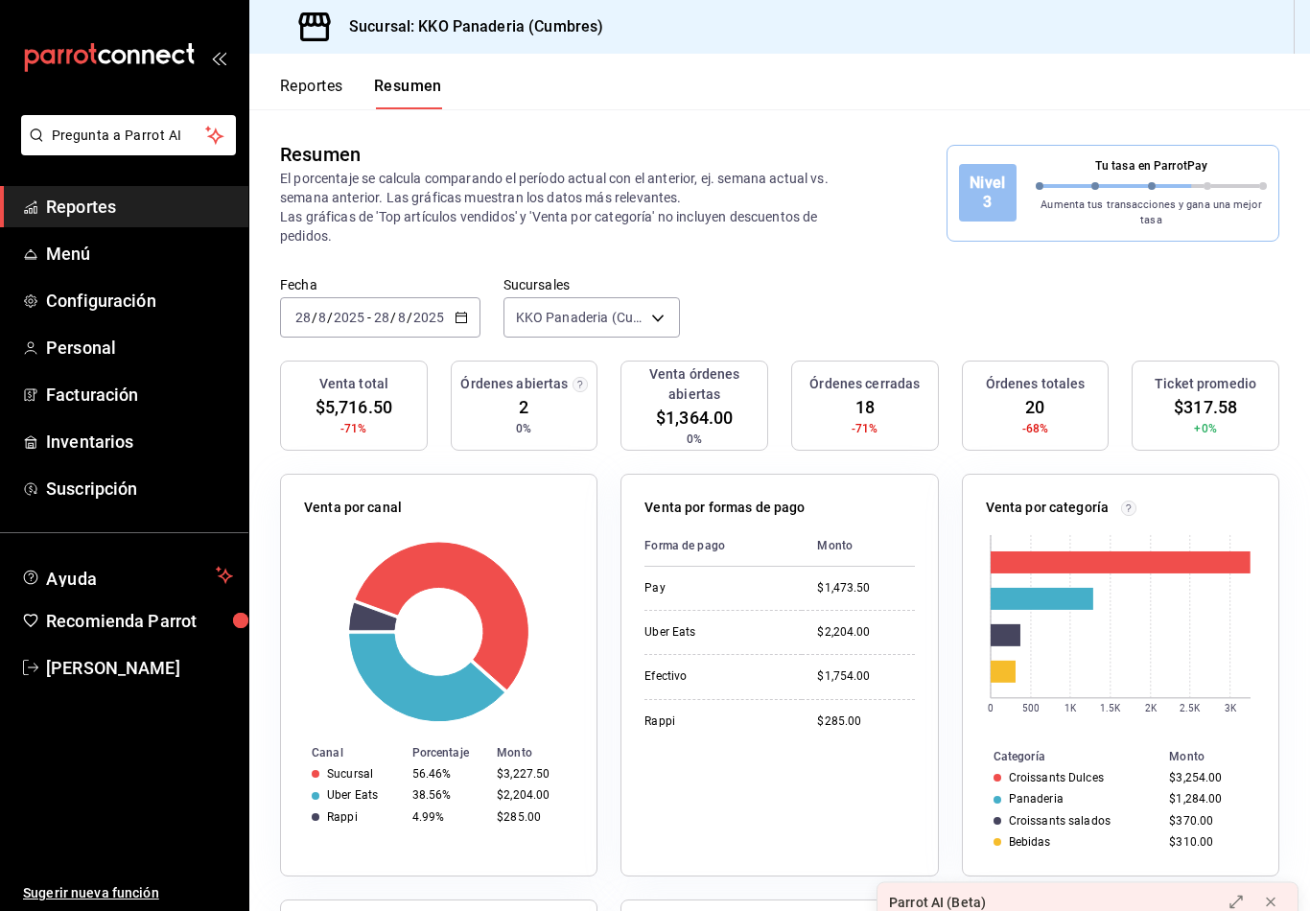
click at [320, 89] on button "Reportes" at bounding box center [311, 93] width 63 height 33
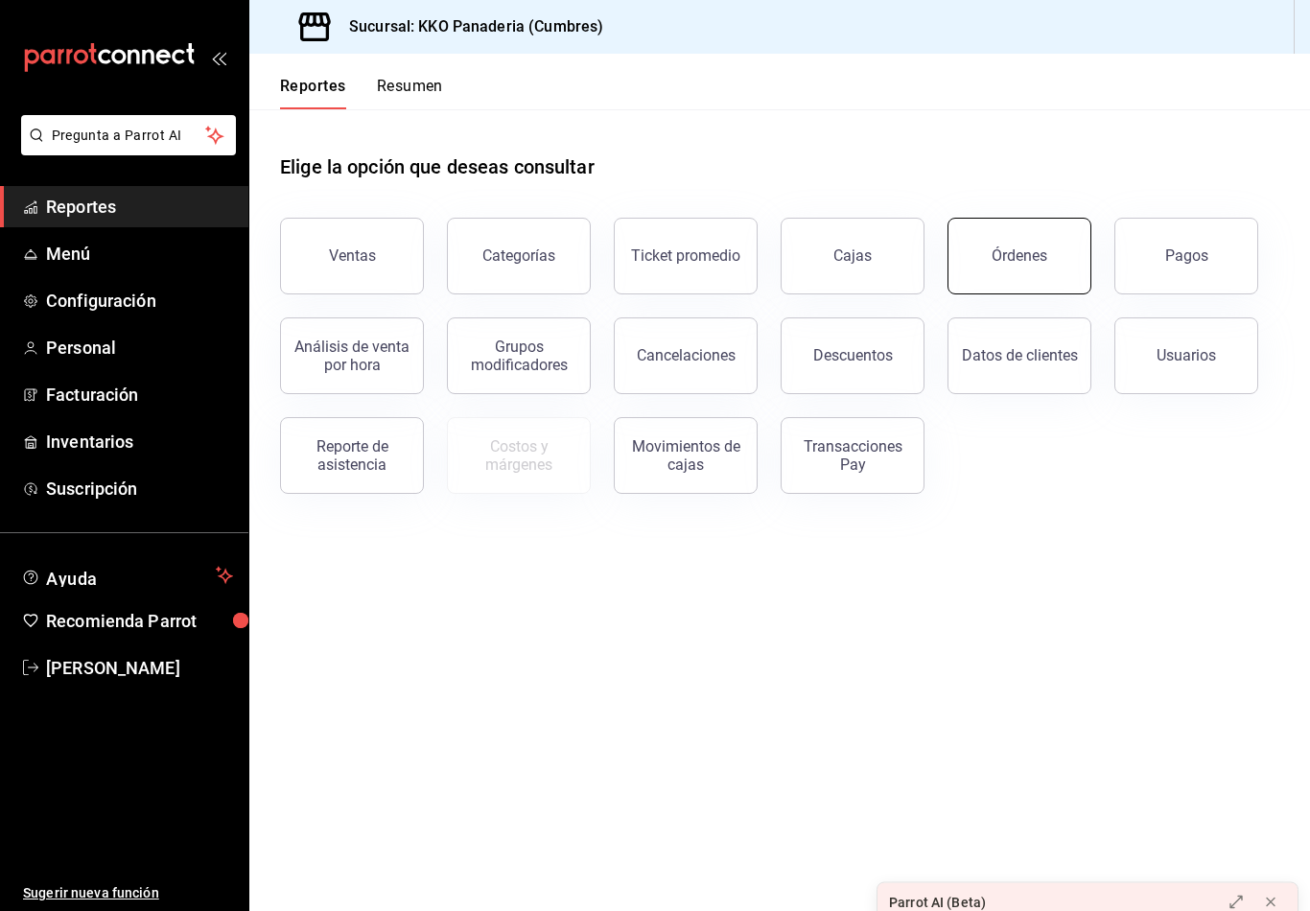
click at [1018, 293] on div "Ventas Categorías Ticket promedio Cajas Órdenes Pagos Análisis de venta por hor…" at bounding box center [768, 344] width 1022 height 299
click at [1021, 272] on button "Órdenes" at bounding box center [1019, 256] width 144 height 77
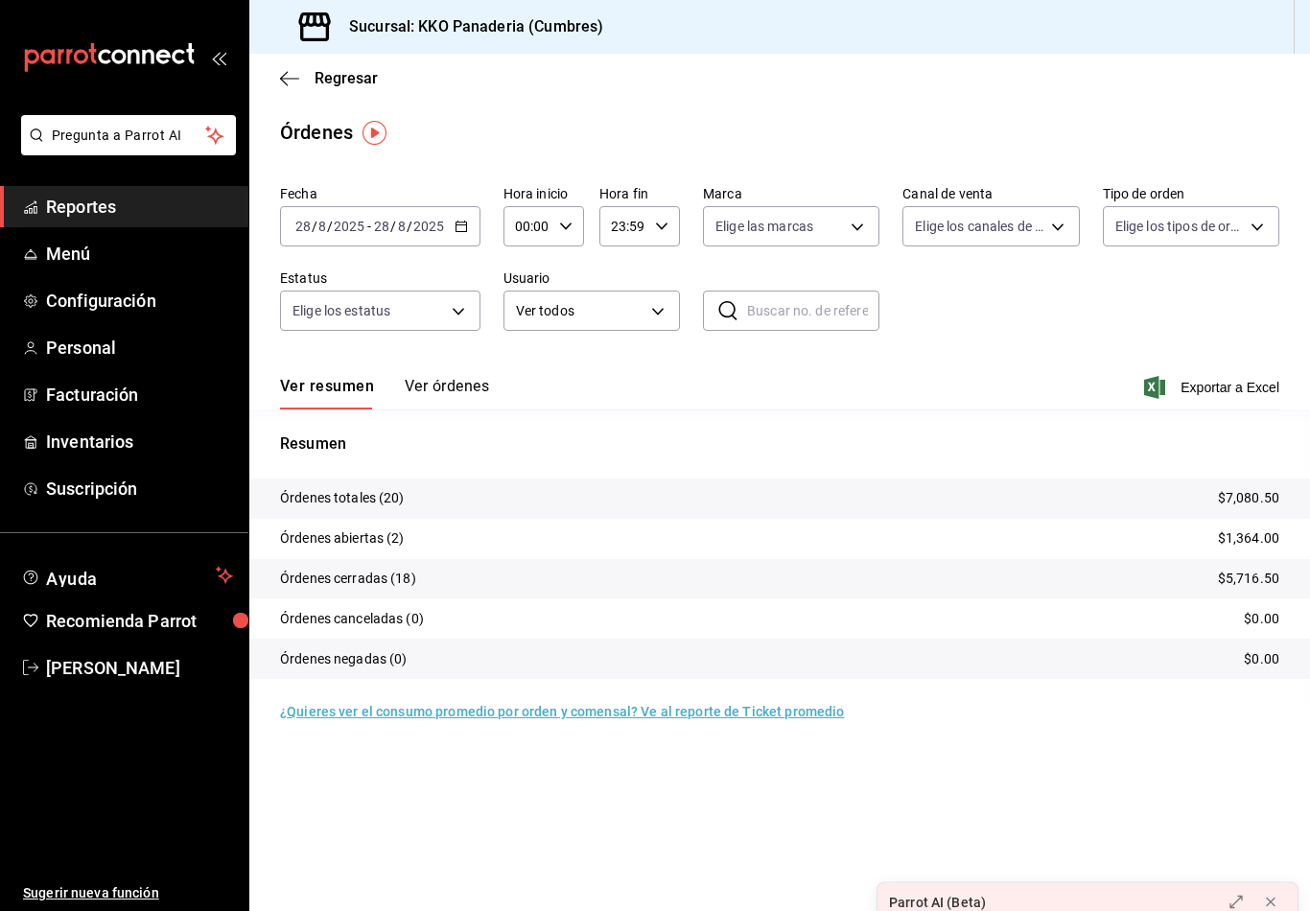
click at [481, 383] on button "Ver órdenes" at bounding box center [447, 393] width 84 height 33
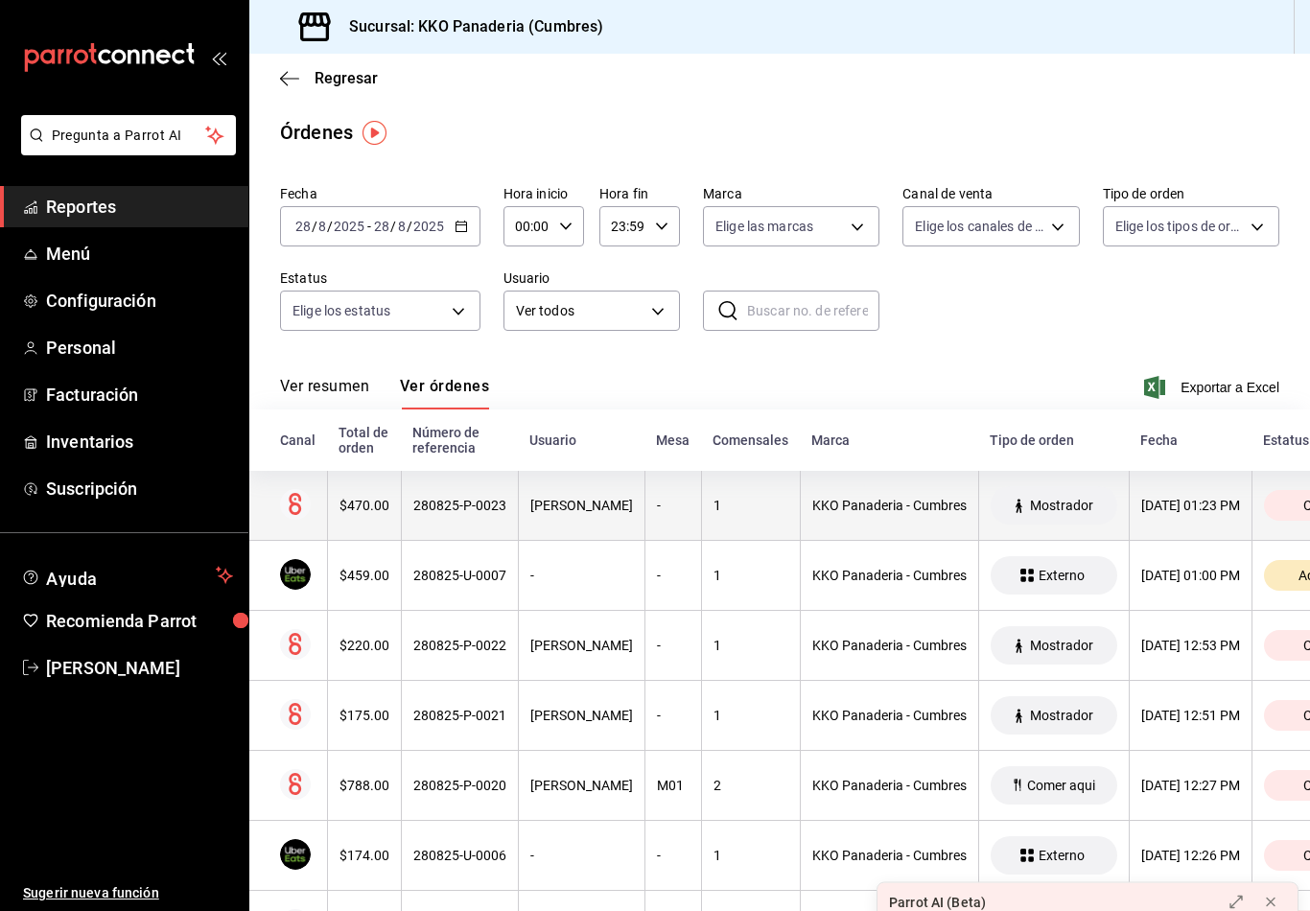
click at [644, 492] on th "-" at bounding box center [672, 506] width 57 height 70
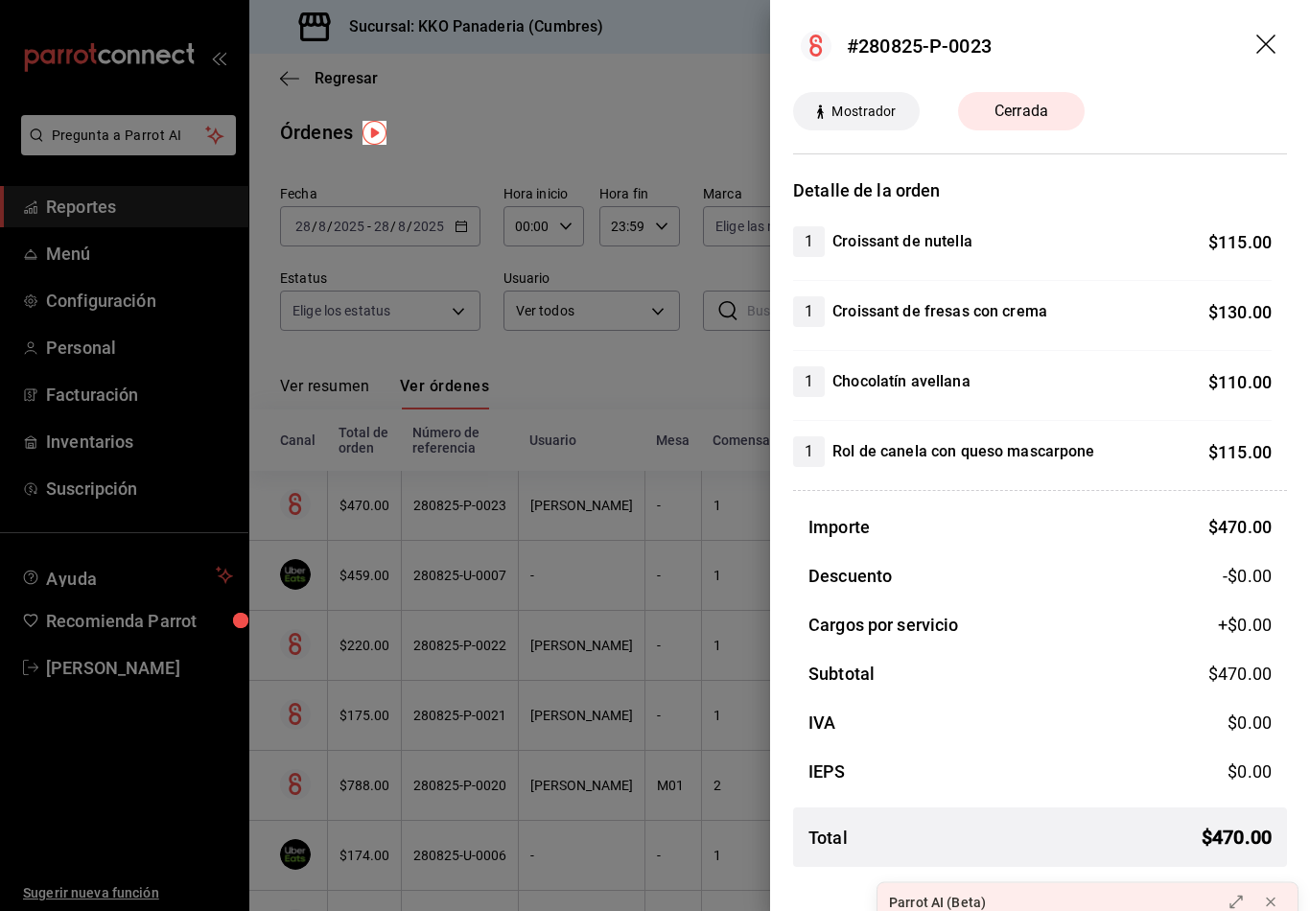
click at [663, 596] on div at bounding box center [655, 455] width 1310 height 911
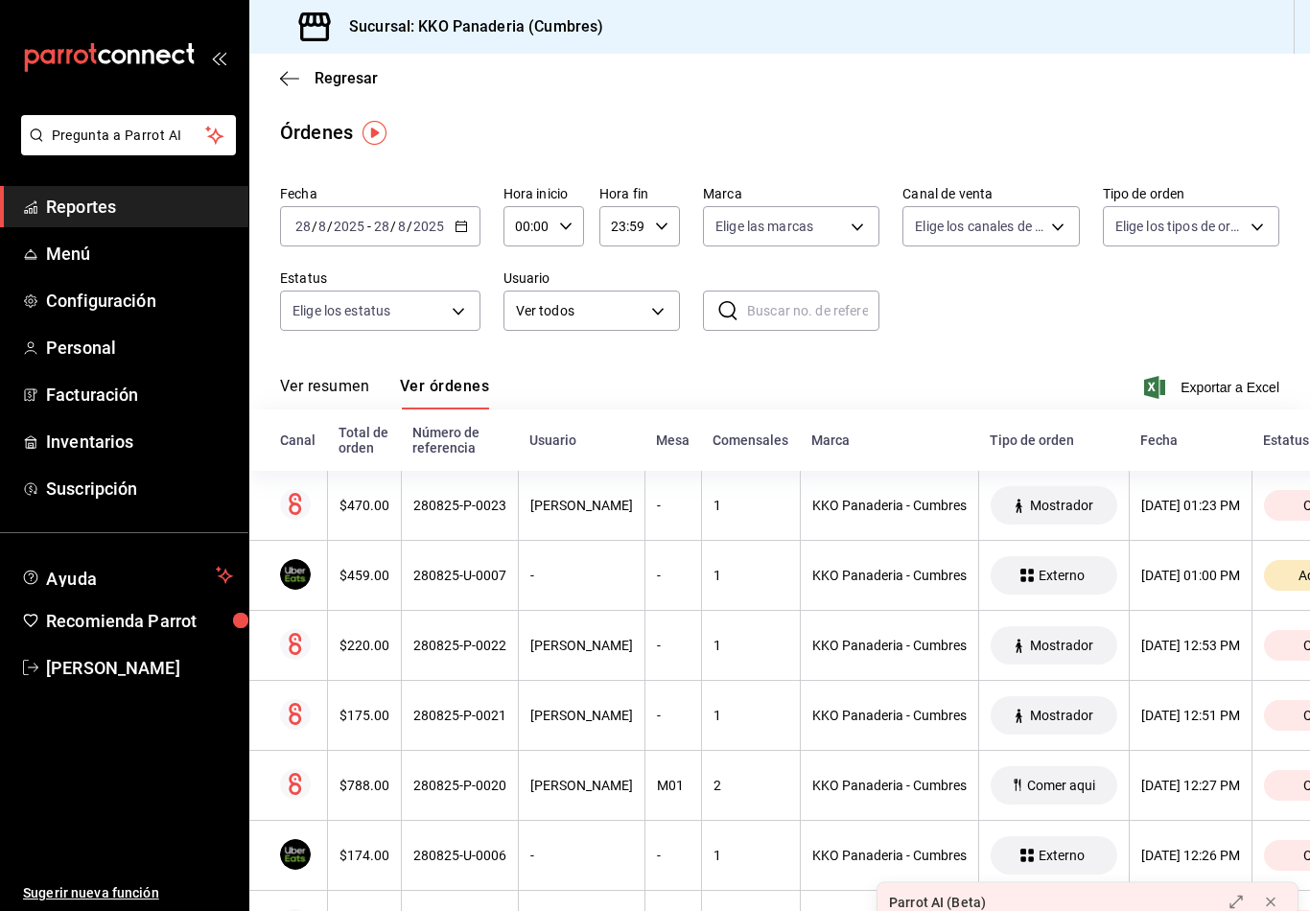
click at [79, 86] on div "mailbox folders" at bounding box center [124, 57] width 248 height 115
click at [78, 85] on div "mailbox folders" at bounding box center [124, 57] width 248 height 115
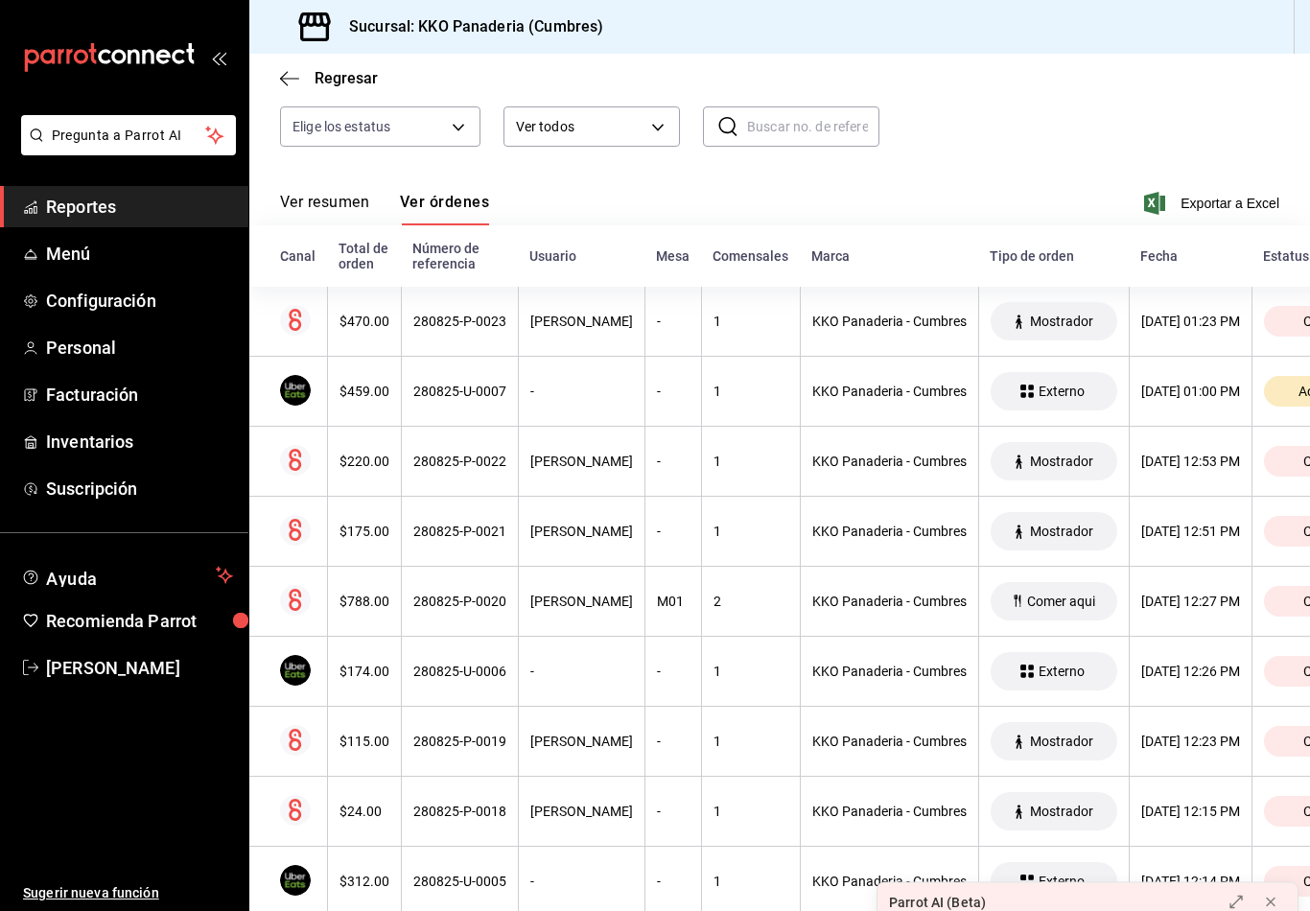
scroll to position [194, 0]
